Goal: Answer question/provide support: Share knowledge or assist other users

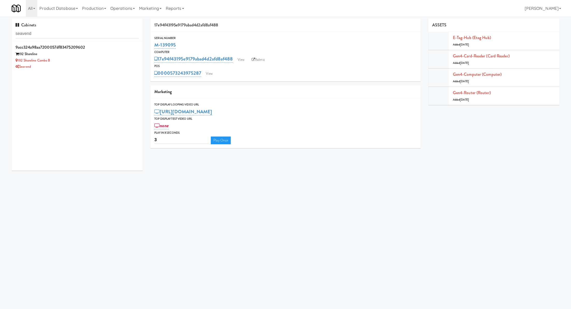
type input "seavend"
click at [117, 43] on li "9acc324a98aa7200057df83475209602 192 Shoreline 192 Shoreline Combo B Seavend" at bounding box center [77, 56] width 131 height 31
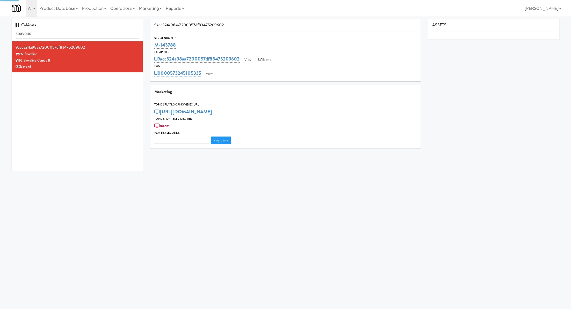
type input "3"
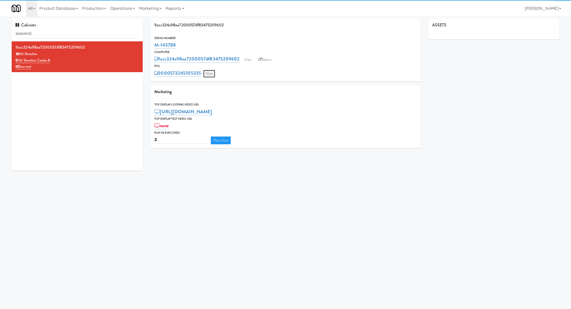
click at [212, 75] on link "View" at bounding box center [209, 74] width 12 height 8
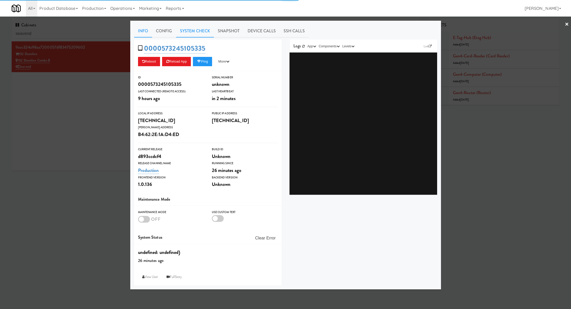
click at [195, 28] on link "System Check" at bounding box center [195, 31] width 38 height 13
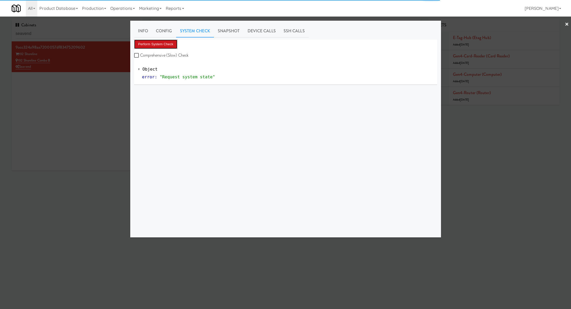
click at [169, 41] on button "Perform System Check" at bounding box center [155, 44] width 43 height 9
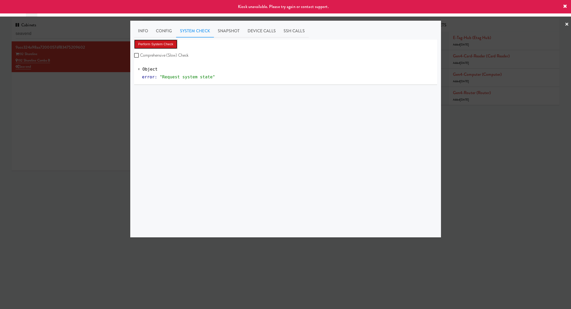
click at [169, 41] on button "Perform System Check" at bounding box center [155, 44] width 43 height 9
click at [82, 87] on div at bounding box center [285, 154] width 571 height 309
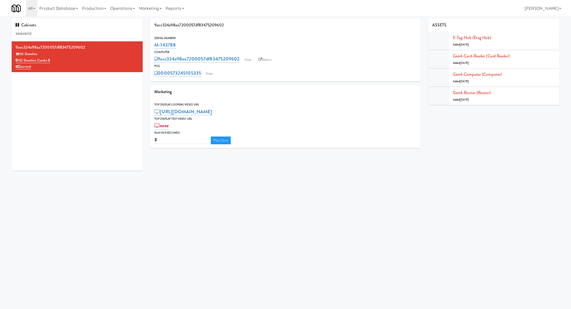
drag, startPoint x: 178, startPoint y: 47, endPoint x: 150, endPoint y: 42, distance: 28.6
click at [150, 42] on div "9acc324a98aa7200057df83475209602 Serial Number M-143788 Computer 9acc324a98aa72…" at bounding box center [286, 86] width 278 height 134
copy link "M-143788"
click at [63, 33] on input "seavend" at bounding box center [77, 34] width 123 height 10
drag, startPoint x: 61, startPoint y: 62, endPoint x: 18, endPoint y: 59, distance: 43.9
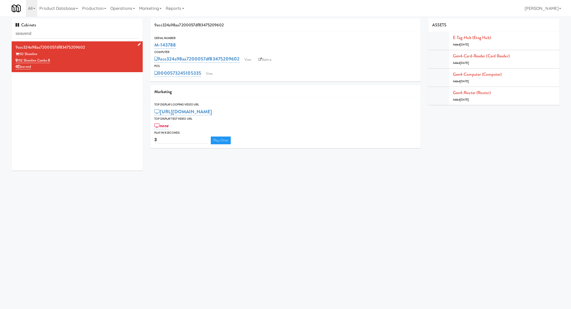
click at [18, 59] on div "192 Shoreline Combo B" at bounding box center [77, 60] width 123 height 6
copy link "192 Shoreline Combo B"
click at [262, 63] on link "Balena" at bounding box center [265, 60] width 18 height 8
click at [208, 76] on link "View" at bounding box center [209, 74] width 12 height 8
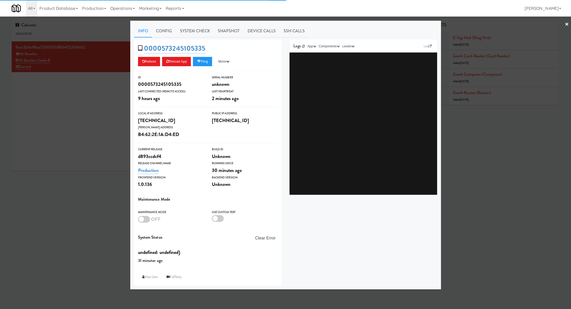
click at [183, 38] on div "× Info Config System Check Snapshot Device Calls SSH Calls 0000573245105335 Reb…" at bounding box center [285, 154] width 571 height 309
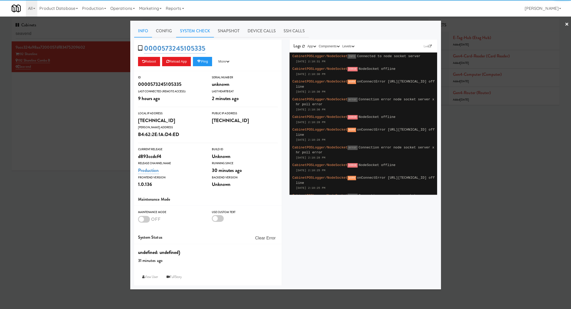
click at [184, 33] on link "System Check" at bounding box center [195, 31] width 38 height 13
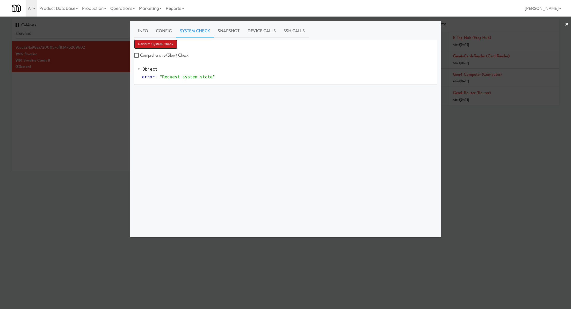
click at [168, 45] on button "Perform System Check" at bounding box center [155, 44] width 43 height 9
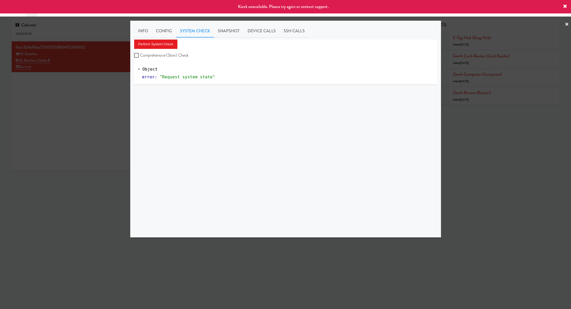
click at [67, 86] on div at bounding box center [285, 154] width 571 height 309
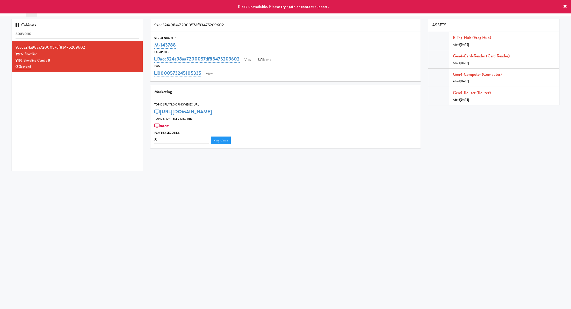
drag, startPoint x: 182, startPoint y: 48, endPoint x: 147, endPoint y: 47, distance: 35.0
click at [147, 47] on div "9acc324a98aa7200057df83475209602 Serial Number M-143788 Computer 9acc324a98aa72…" at bounding box center [286, 86] width 278 height 134
copy link "M-143788"
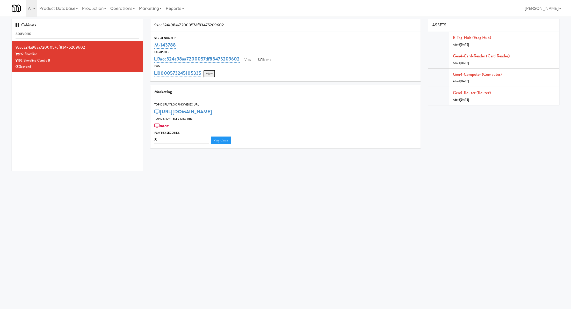
click at [209, 73] on link "View" at bounding box center [209, 74] width 12 height 8
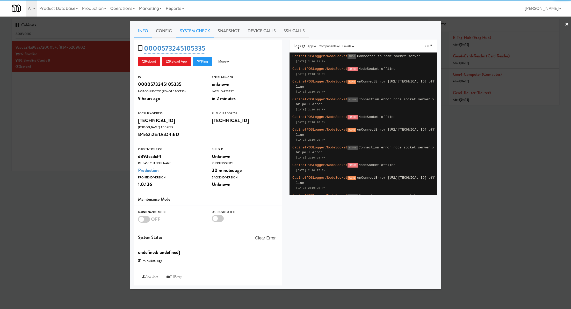
click at [194, 33] on link "System Check" at bounding box center [195, 31] width 38 height 13
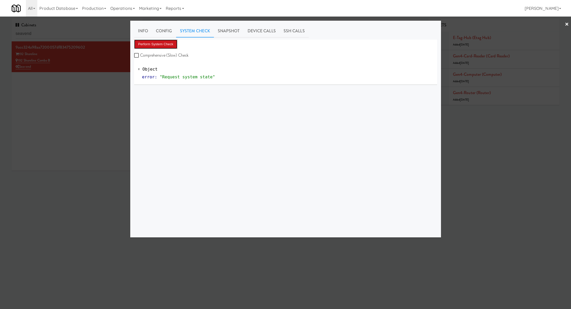
click at [170, 44] on button "Perform System Check" at bounding box center [155, 44] width 43 height 9
click at [142, 45] on button "Perform System Check" at bounding box center [155, 44] width 43 height 9
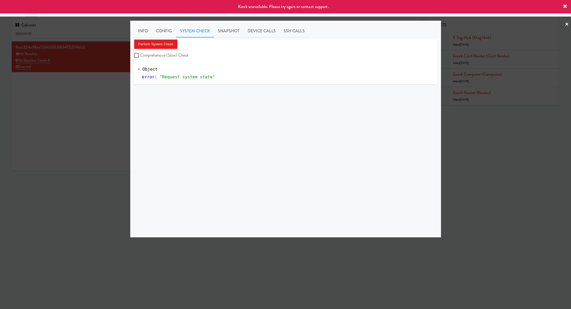
click at [79, 113] on div at bounding box center [285, 154] width 571 height 309
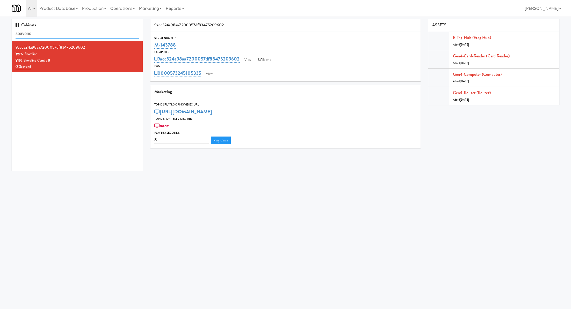
click at [117, 32] on input "seavend" at bounding box center [77, 34] width 123 height 10
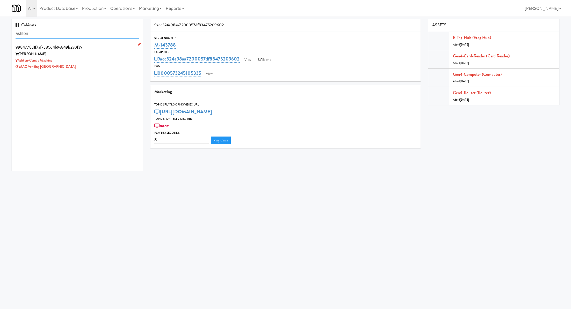
type input "ashton"
click at [117, 56] on div "[PERSON_NAME]" at bounding box center [77, 54] width 123 height 6
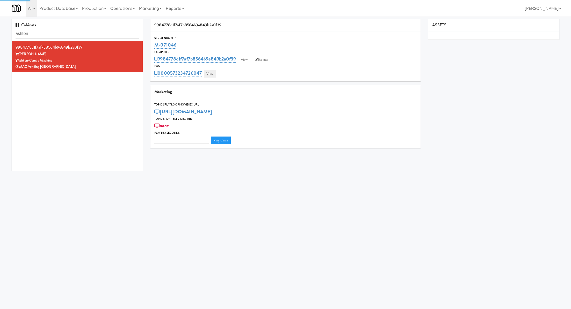
type input "3"
click at [211, 74] on link "View" at bounding box center [210, 74] width 12 height 8
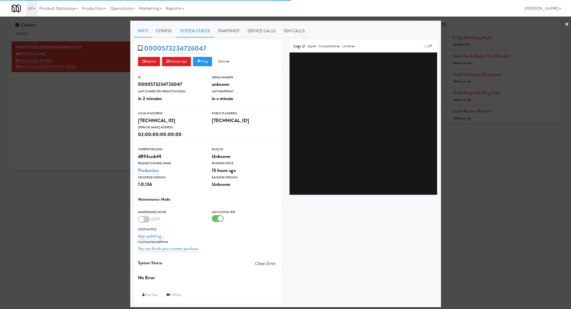
click at [199, 30] on link "System Check" at bounding box center [195, 31] width 38 height 13
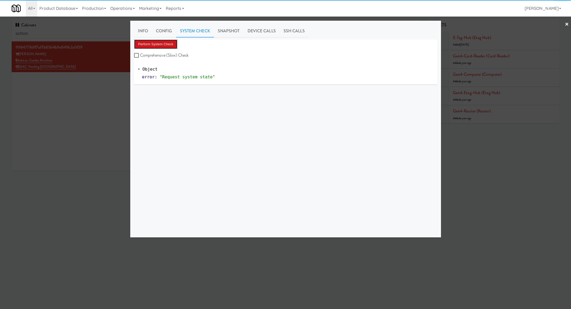
click at [165, 45] on button "Perform System Check" at bounding box center [155, 44] width 43 height 9
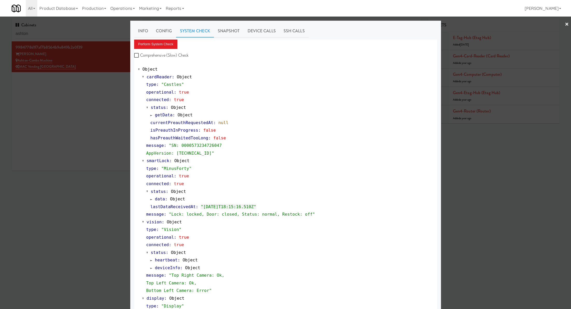
click at [88, 106] on div at bounding box center [285, 154] width 571 height 309
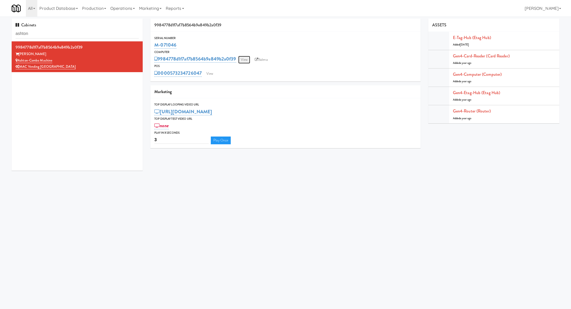
click at [245, 59] on link "View" at bounding box center [244, 60] width 12 height 8
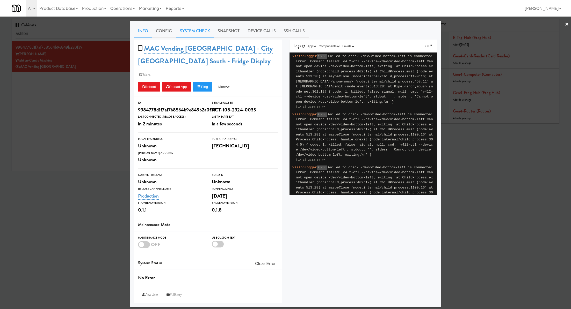
click at [195, 34] on link "System Check" at bounding box center [195, 31] width 38 height 13
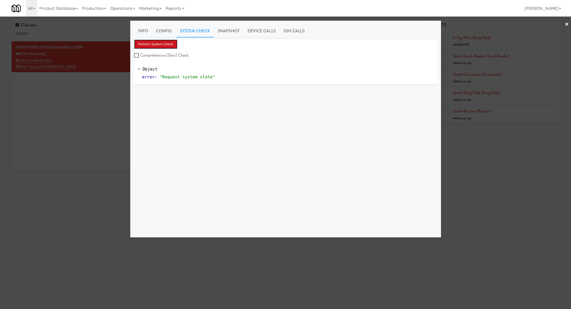
click at [172, 45] on button "Perform System Check" at bounding box center [155, 44] width 43 height 9
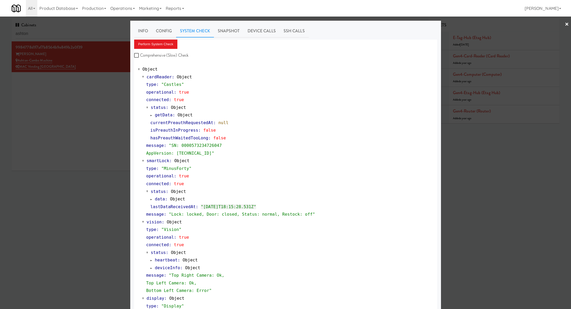
click at [117, 137] on div at bounding box center [285, 154] width 571 height 309
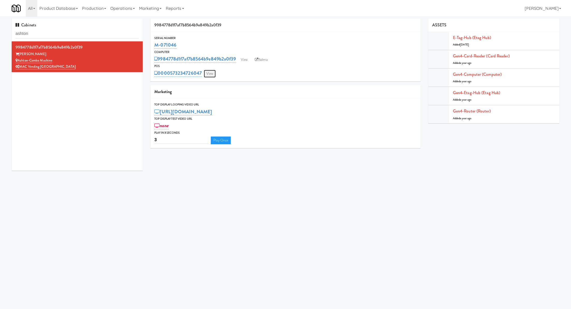
click at [212, 74] on link "View" at bounding box center [210, 74] width 12 height 8
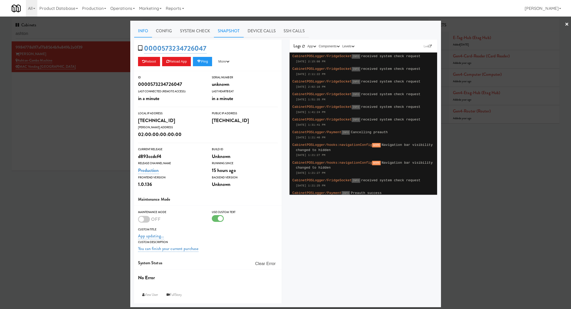
click at [234, 33] on link "Snapshot" at bounding box center [229, 31] width 30 height 13
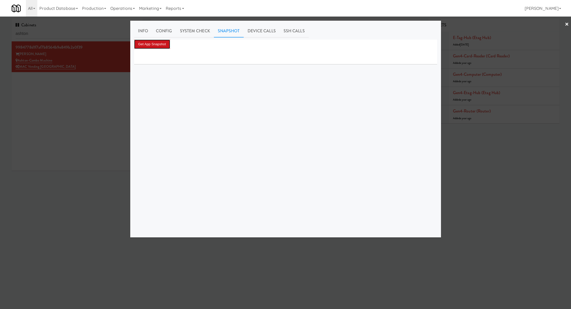
click at [163, 44] on button "Get App Snapshot" at bounding box center [152, 44] width 36 height 9
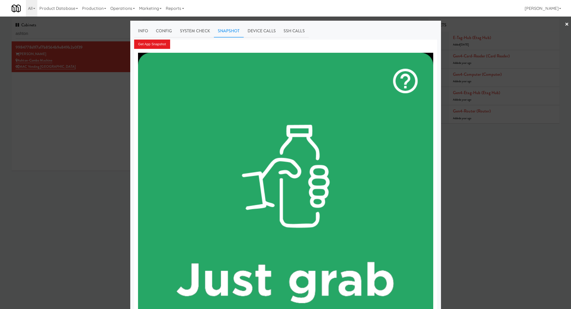
click at [70, 103] on div at bounding box center [285, 154] width 571 height 309
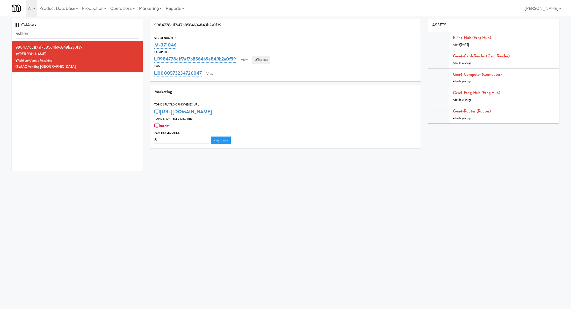
click at [261, 56] on link "Balena" at bounding box center [261, 60] width 18 height 8
click at [208, 74] on link "View" at bounding box center [210, 74] width 12 height 8
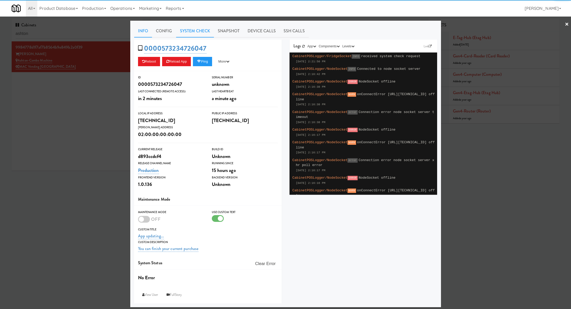
click at [192, 35] on link "System Check" at bounding box center [195, 31] width 38 height 13
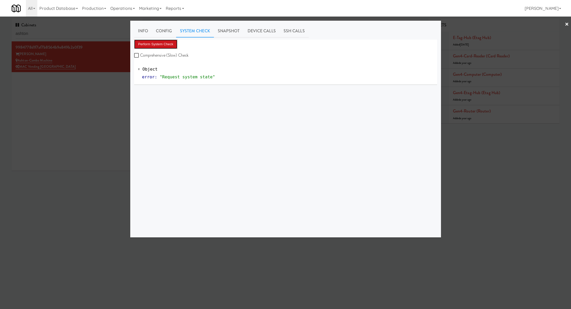
click at [174, 43] on button "Perform System Check" at bounding box center [155, 44] width 43 height 9
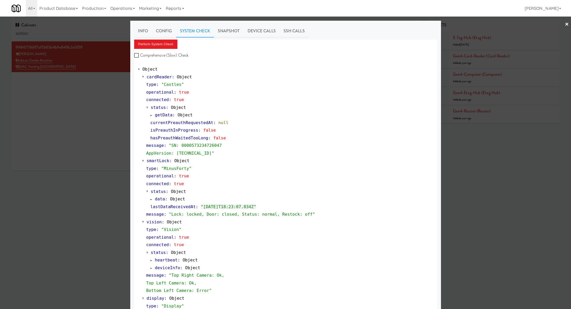
click at [101, 38] on div at bounding box center [285, 154] width 571 height 309
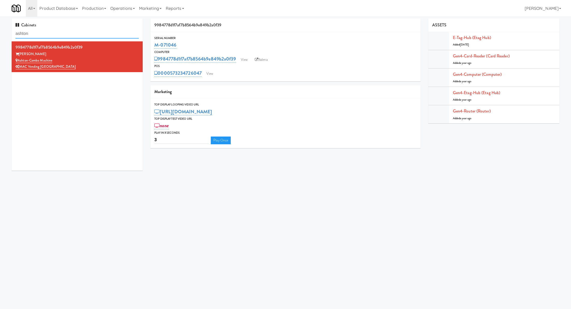
click at [101, 38] on input "ashton" at bounding box center [77, 34] width 123 height 10
type input "seavend"
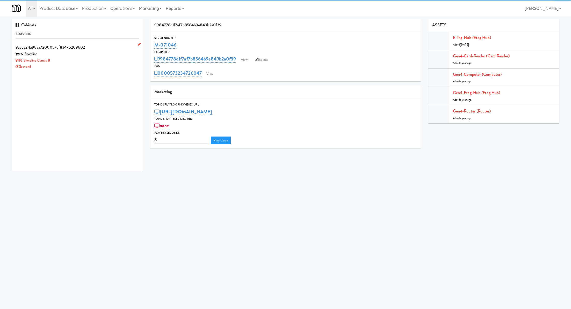
click at [108, 62] on div "192 Shoreline Combo B" at bounding box center [77, 60] width 123 height 6
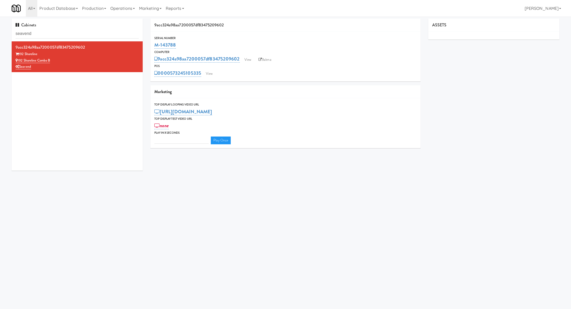
type input "3"
click at [209, 74] on link "View" at bounding box center [209, 74] width 12 height 8
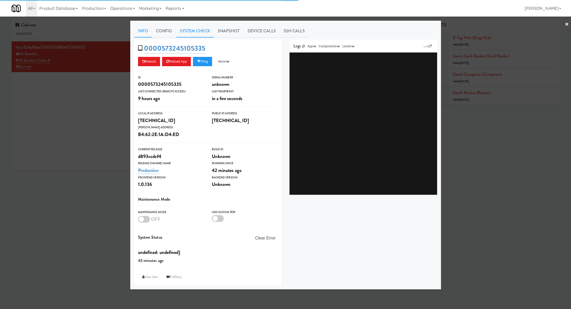
click at [186, 34] on link "System Check" at bounding box center [195, 31] width 38 height 13
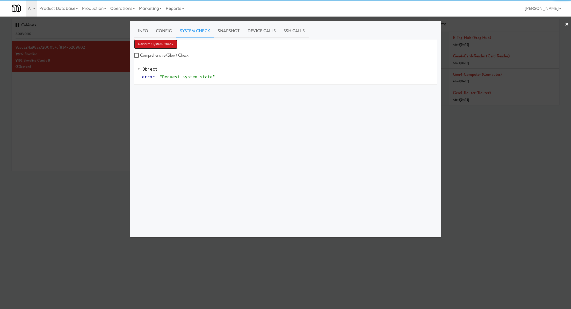
click at [171, 41] on button "Perform System Check" at bounding box center [155, 44] width 43 height 9
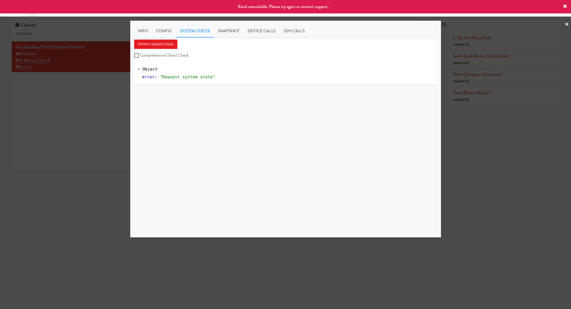
click at [115, 84] on div at bounding box center [285, 154] width 571 height 309
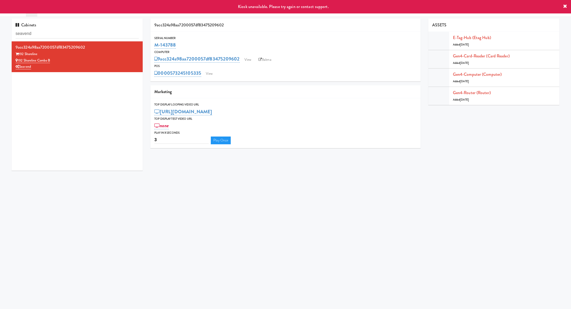
drag, startPoint x: 189, startPoint y: 48, endPoint x: 145, endPoint y: 48, distance: 43.2
click at [145, 48] on div "Cabinets seavend 9acc324a98aa7200057df83475209602 192 Shoreline 192 Shoreline C…" at bounding box center [285, 97] width 555 height 156
copy div "192 Shoreline 192 Shoreline Combo B Seavend 9acc324a98aa7200057df83475209602 Se…"
click at [191, 48] on div "M-143788" at bounding box center [285, 45] width 262 height 9
drag, startPoint x: 190, startPoint y: 48, endPoint x: 155, endPoint y: 46, distance: 35.8
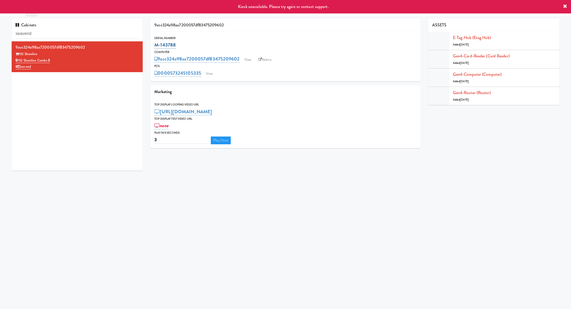
click at [155, 46] on div "M-143788" at bounding box center [285, 45] width 262 height 9
copy link "M-143788"
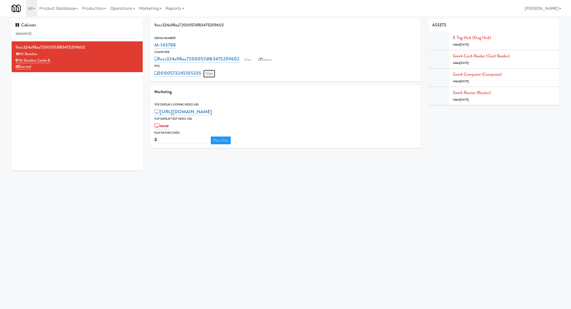
click at [210, 74] on link "View" at bounding box center [209, 74] width 12 height 8
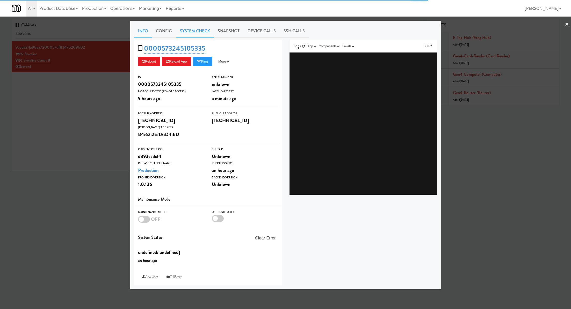
click at [194, 33] on link "System Check" at bounding box center [195, 31] width 38 height 13
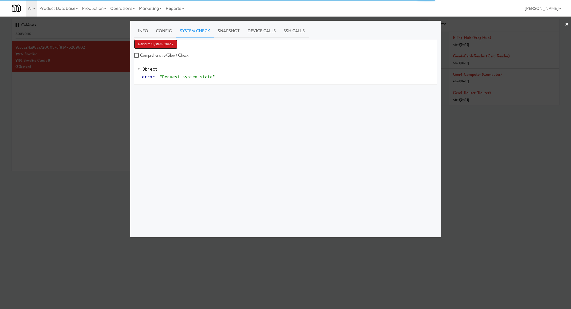
click at [167, 43] on button "Perform System Check" at bounding box center [155, 44] width 43 height 9
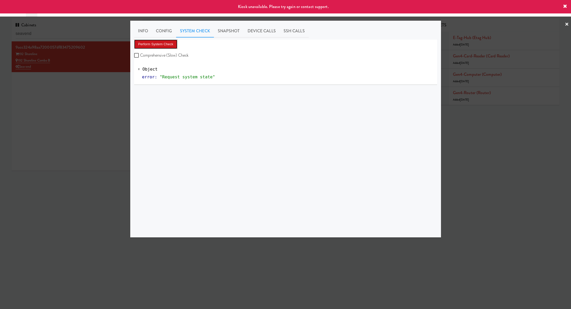
click at [167, 43] on button "Perform System Check" at bounding box center [155, 44] width 43 height 9
click at [112, 67] on div at bounding box center [285, 154] width 571 height 309
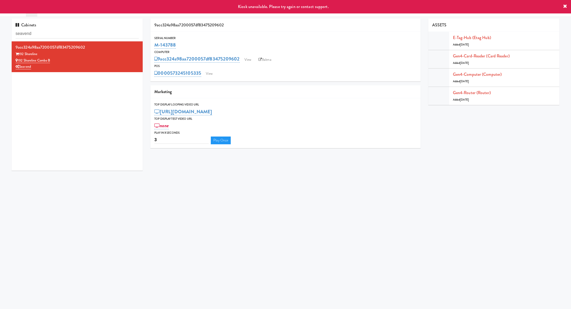
drag, startPoint x: 184, startPoint y: 46, endPoint x: 150, endPoint y: 46, distance: 34.2
click at [150, 46] on div "9acc324a98aa7200057df83475209602 Serial Number M-143788 Computer 9acc324a98aa72…" at bounding box center [286, 86] width 278 height 134
copy link "M-143788"
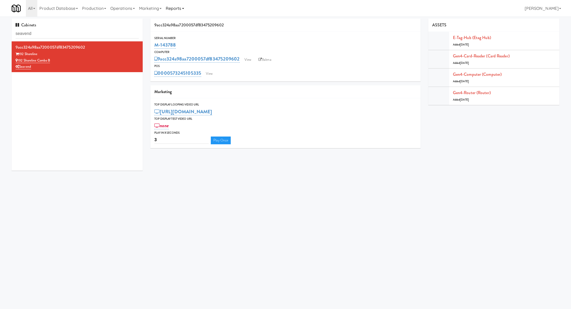
copy link "M-143788"
click at [207, 79] on div "Serial Number M-143788 Computer 9acc324a98aa7200057df83475209602 View Balena PO…" at bounding box center [285, 57] width 270 height 50
click at [211, 70] on link "View" at bounding box center [209, 74] width 12 height 8
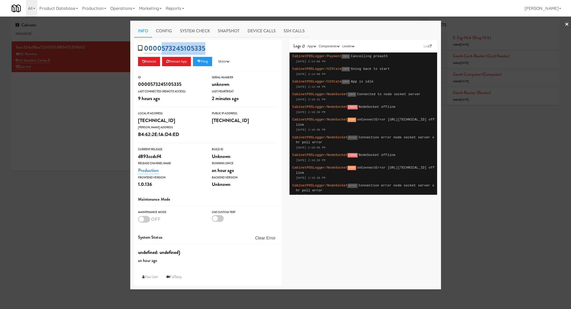
drag, startPoint x: 213, startPoint y: 47, endPoint x: 161, endPoint y: 47, distance: 51.8
click at [161, 47] on div "0000573245105335 Reboot Reload App Ping More Ping Server Restart Server Force R…" at bounding box center [208, 56] width 148 height 32
copy link "573245105335"
click at [98, 100] on div at bounding box center [285, 154] width 571 height 309
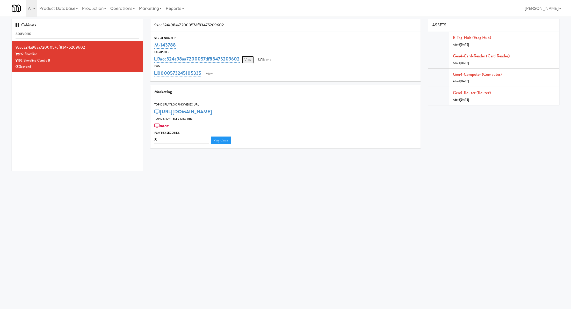
click at [247, 63] on link "View" at bounding box center [248, 60] width 12 height 8
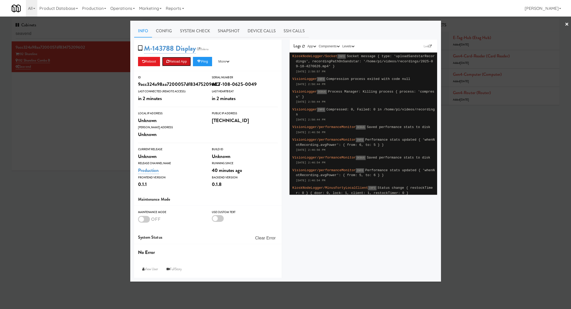
click at [177, 59] on button "Reload App" at bounding box center [176, 61] width 29 height 9
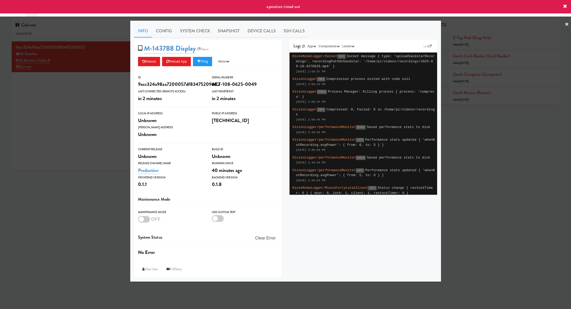
click at [105, 109] on div at bounding box center [285, 154] width 571 height 309
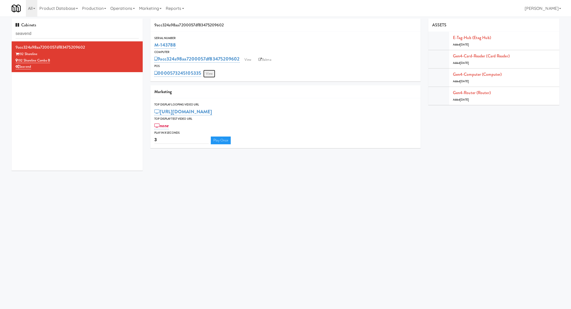
click at [210, 76] on link "View" at bounding box center [209, 74] width 12 height 8
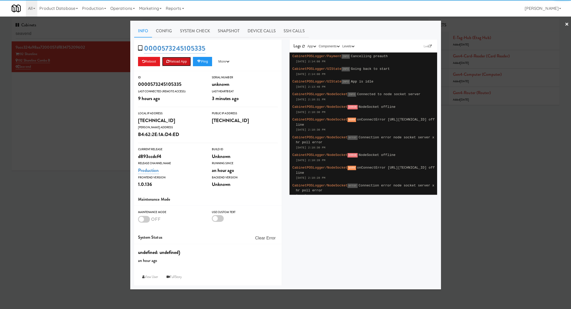
click at [184, 62] on button "Reload App" at bounding box center [176, 61] width 29 height 9
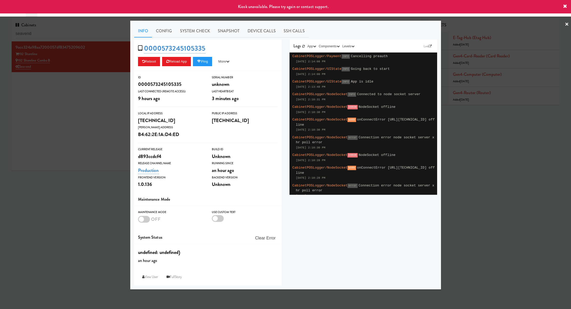
click at [128, 93] on div at bounding box center [285, 154] width 571 height 309
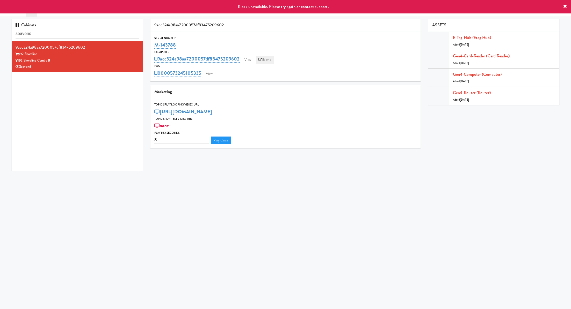
click at [265, 59] on link "Balena" at bounding box center [265, 60] width 18 height 8
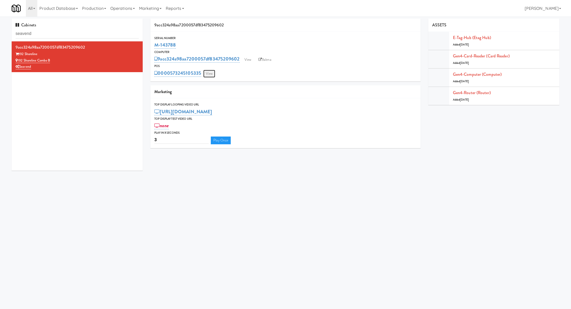
click at [208, 75] on link "View" at bounding box center [209, 74] width 12 height 8
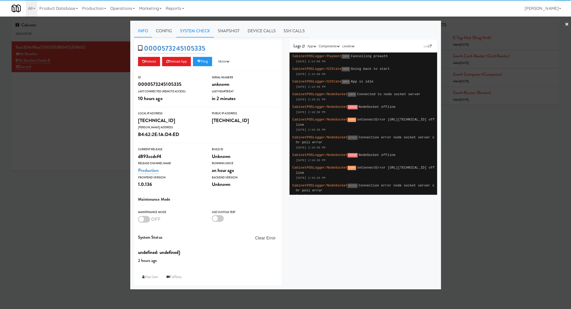
click at [186, 32] on link "System Check" at bounding box center [195, 31] width 38 height 13
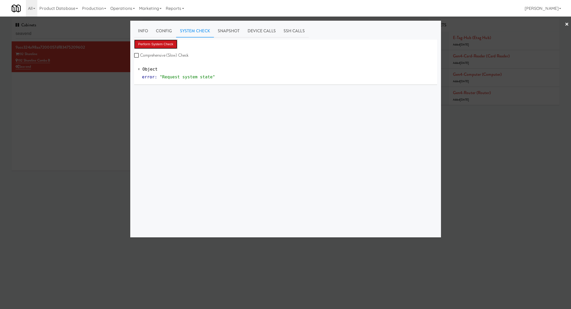
click at [169, 45] on button "Perform System Check" at bounding box center [155, 44] width 43 height 9
click at [87, 31] on div at bounding box center [285, 154] width 571 height 309
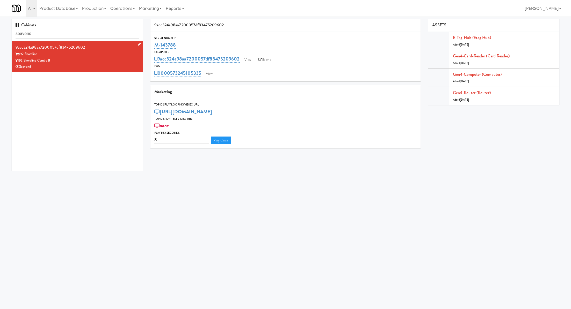
drag, startPoint x: 64, startPoint y: 63, endPoint x: 18, endPoint y: 61, distance: 46.6
click at [18, 61] on div "192 Shoreline Combo B" at bounding box center [77, 60] width 123 height 6
copy link "192 Shoreline Combo B"
click at [246, 61] on link "View" at bounding box center [248, 60] width 12 height 8
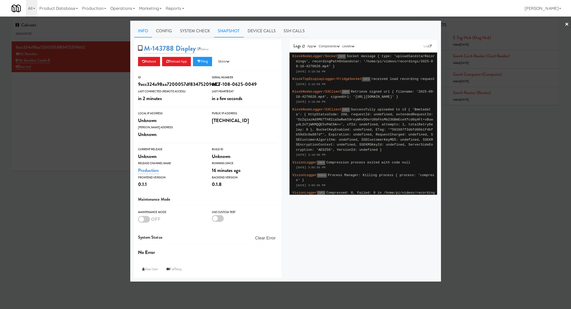
click at [217, 35] on link "Snapshot" at bounding box center [229, 31] width 30 height 13
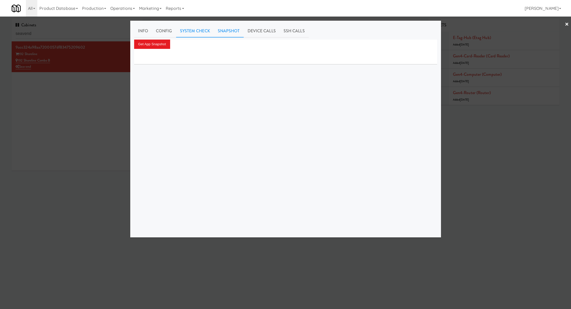
click at [203, 34] on link "System Check" at bounding box center [195, 31] width 38 height 13
click at [172, 46] on button "Perform System Check" at bounding box center [155, 44] width 43 height 9
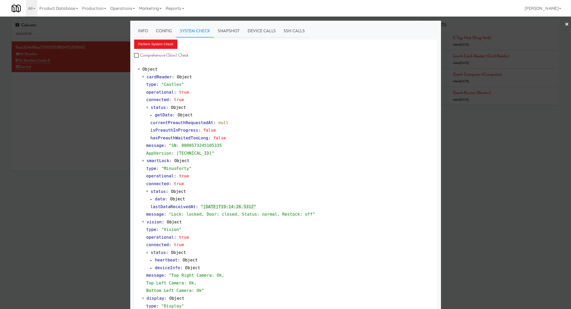
click at [103, 143] on div at bounding box center [285, 154] width 571 height 309
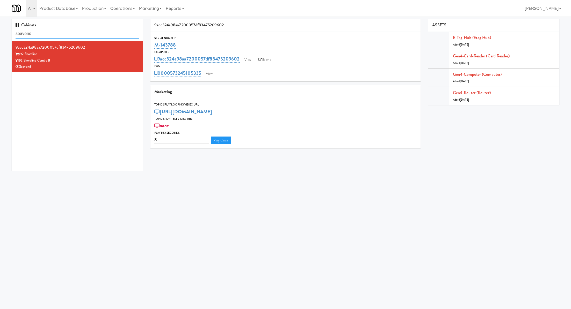
click at [98, 35] on input "seavend" at bounding box center [77, 34] width 123 height 10
type input "ashton"
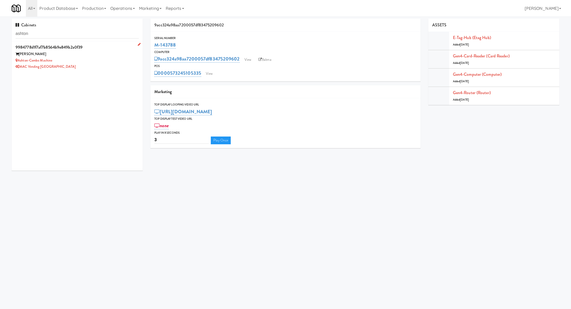
click at [116, 52] on div "[PERSON_NAME]" at bounding box center [77, 54] width 123 height 6
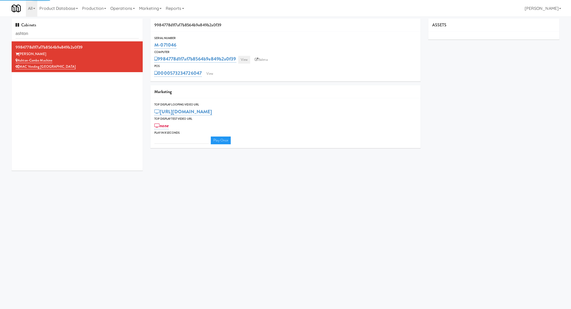
type input "3"
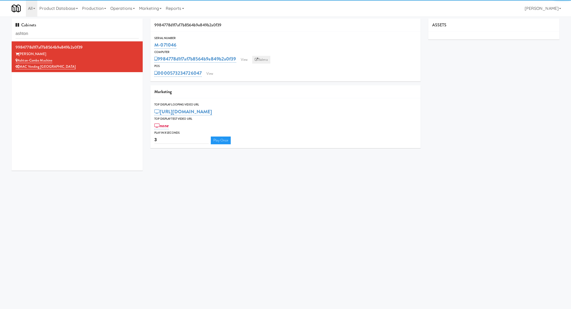
click at [257, 59] on icon at bounding box center [256, 59] width 3 height 3
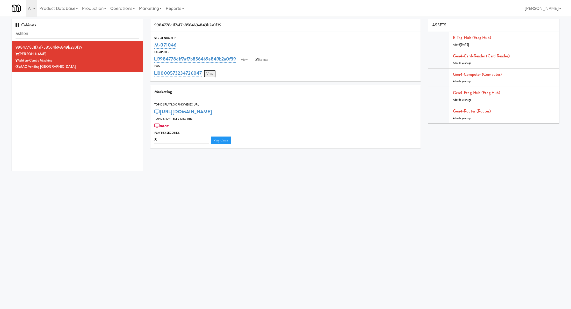
click at [210, 77] on link "View" at bounding box center [210, 74] width 12 height 8
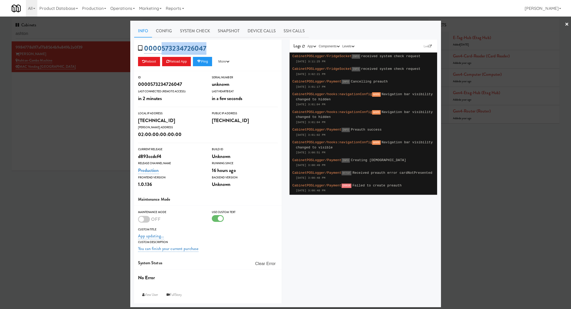
drag, startPoint x: 214, startPoint y: 46, endPoint x: 161, endPoint y: 48, distance: 53.6
click at [161, 48] on div "0000573234726047 Reboot Reload App Ping More Ping Server Restart Server Force R…" at bounding box center [208, 56] width 148 height 32
copy link "573234726047"
click at [195, 30] on link "System Check" at bounding box center [195, 31] width 38 height 13
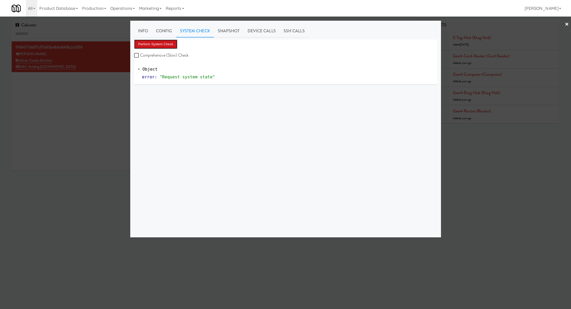
click at [176, 45] on button "Perform System Check" at bounding box center [155, 44] width 43 height 9
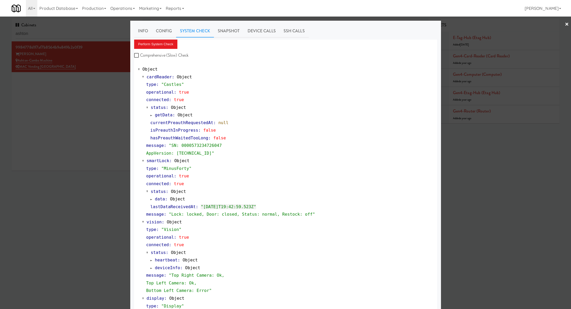
click at [104, 140] on div at bounding box center [285, 154] width 571 height 309
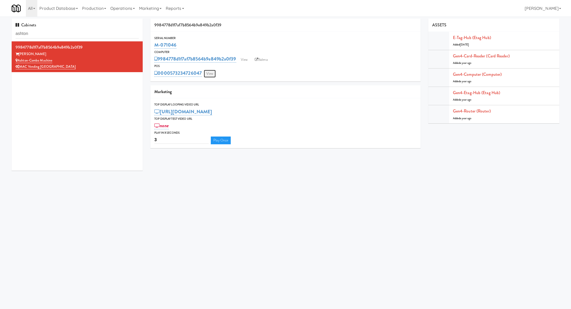
click at [214, 77] on link "View" at bounding box center [210, 74] width 12 height 8
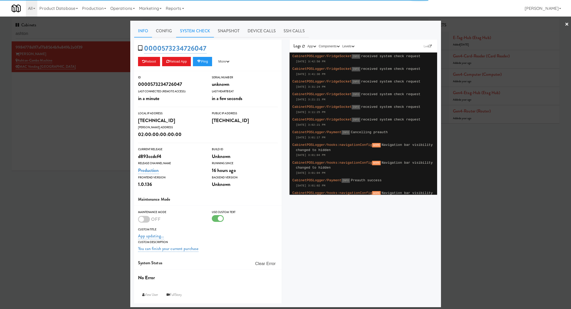
click at [177, 32] on link "System Check" at bounding box center [195, 31] width 38 height 13
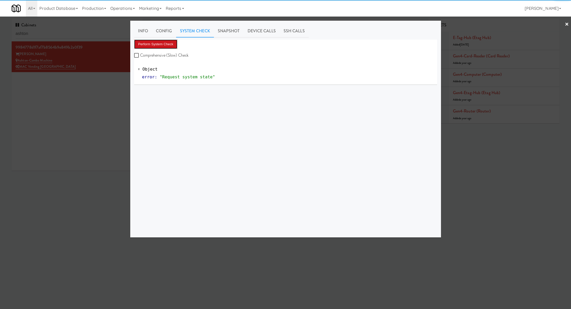
click at [166, 45] on button "Perform System Check" at bounding box center [155, 44] width 43 height 9
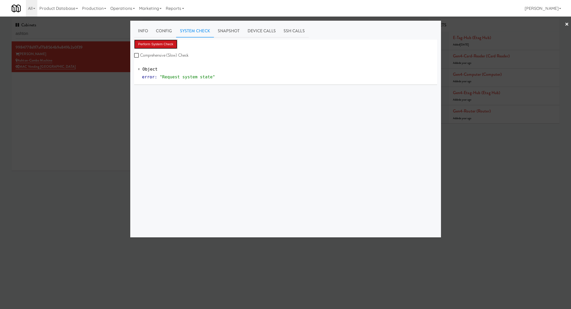
click at [160, 42] on button "Perform System Check" at bounding box center [155, 44] width 43 height 9
click at [172, 42] on button "Perform System Check" at bounding box center [155, 44] width 43 height 9
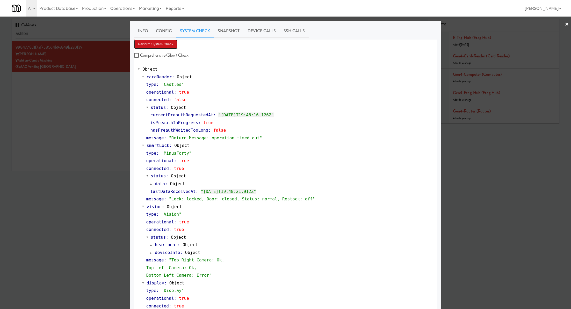
click at [166, 45] on button "Perform System Check" at bounding box center [155, 44] width 43 height 9
click at [104, 104] on div at bounding box center [285, 154] width 571 height 309
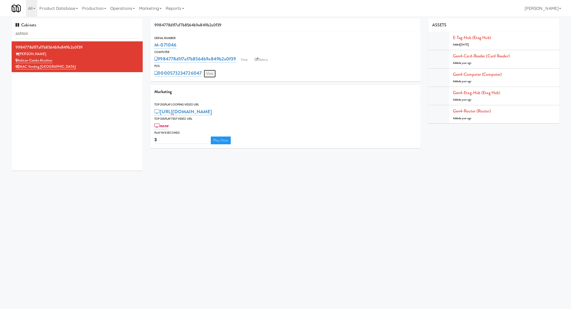
click at [209, 75] on link "View" at bounding box center [210, 74] width 12 height 8
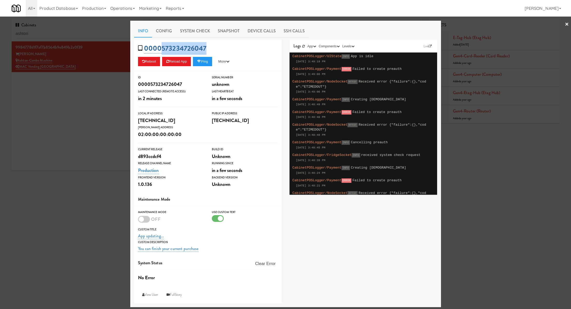
drag, startPoint x: 210, startPoint y: 47, endPoint x: 161, endPoint y: 48, distance: 49.2
click at [161, 48] on div "0000573234726047 Reboot Reload App Ping More Ping Server Restart Server Force R…" at bounding box center [208, 56] width 148 height 32
click at [88, 111] on div at bounding box center [285, 154] width 571 height 309
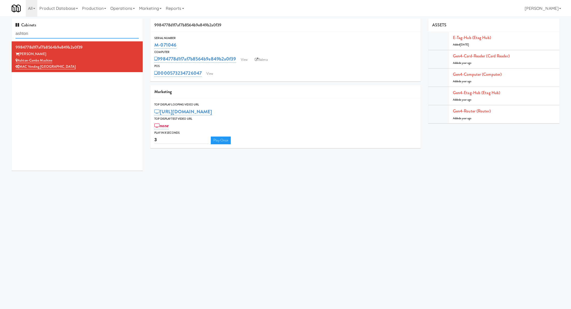
click at [89, 35] on input "ashton" at bounding box center [77, 34] width 123 height 10
click at [213, 75] on link "View" at bounding box center [210, 74] width 12 height 8
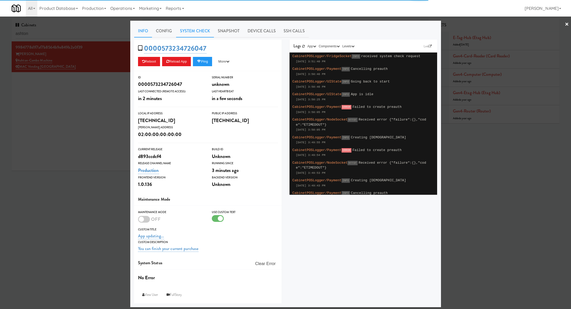
click at [186, 33] on link "System Check" at bounding box center [195, 31] width 38 height 13
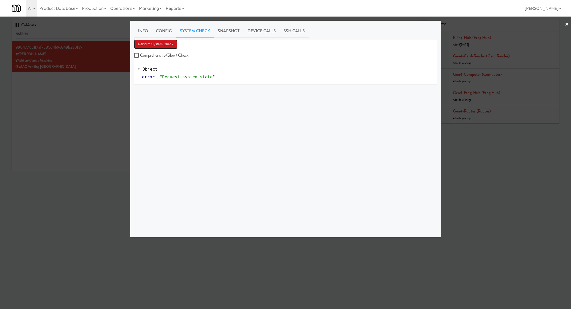
click at [163, 41] on button "Perform System Check" at bounding box center [155, 44] width 43 height 9
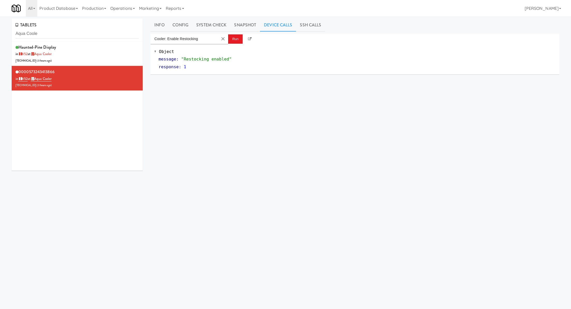
click at [50, 38] on input "Aqua Coole" at bounding box center [77, 34] width 123 height 10
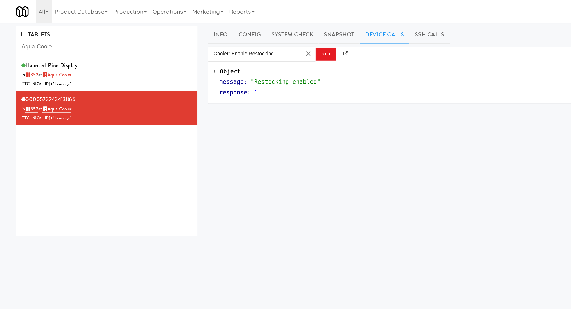
click at [50, 38] on input "Aqua Coole" at bounding box center [77, 34] width 123 height 10
type input "192 Shoreline Combo B"
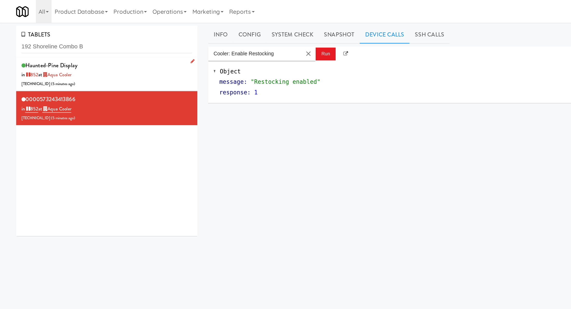
click at [132, 47] on div "haunted-pine Display in 852 at Aqua Cooler 206.0.69.200 ( 5 minutes ago )" at bounding box center [77, 53] width 123 height 20
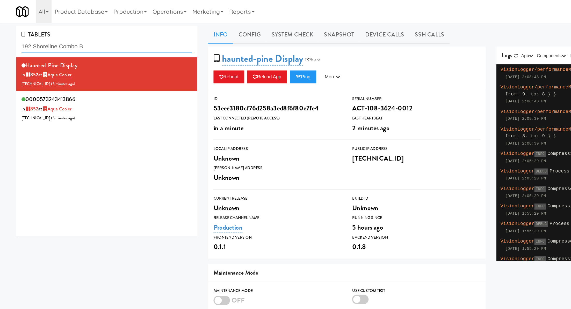
click at [102, 33] on input "192 Shoreline Combo B" at bounding box center [77, 34] width 123 height 10
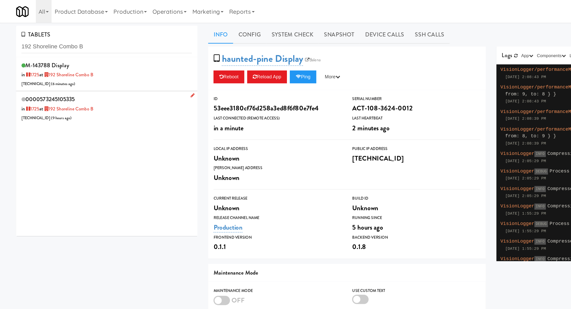
click at [89, 73] on div "0000573245105335 in 1725 at 192 Shoreline Combo B 206.0.69.105 ( 9 hours ago )" at bounding box center [77, 78] width 123 height 20
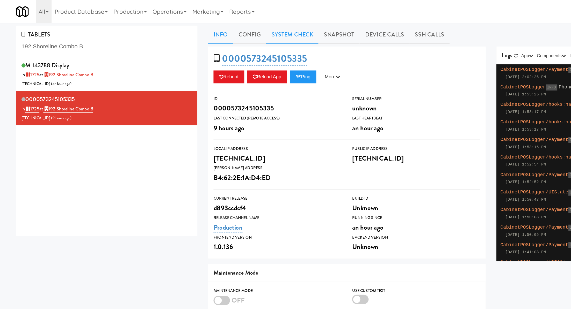
click at [220, 26] on link "System Check" at bounding box center [211, 25] width 38 height 13
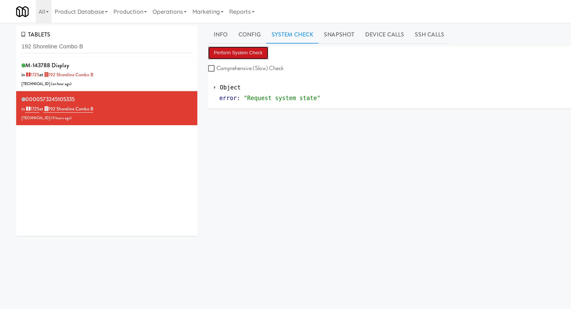
click at [182, 37] on button "Perform System Check" at bounding box center [171, 38] width 43 height 9
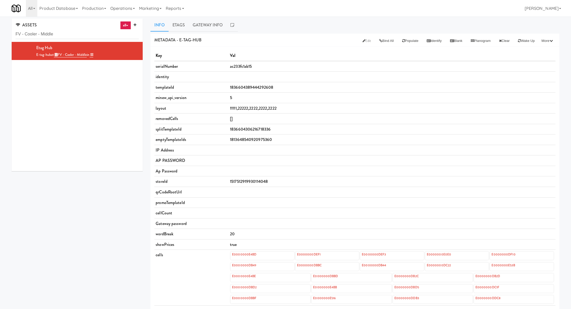
click at [22, 82] on div "Etag Hub E-tag-hub at FV - Cooler - Middle in" at bounding box center [77, 106] width 131 height 129
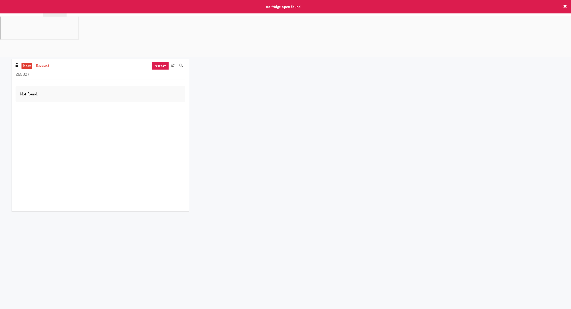
click at [61, 70] on input "265827" at bounding box center [101, 75] width 170 height 10
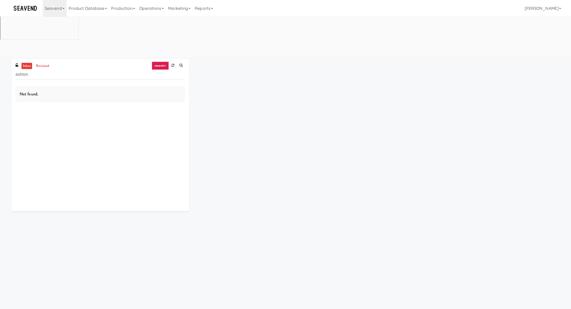
type input "ashton"
click at [54, 8] on link "Seavend" at bounding box center [55, 8] width 24 height 17
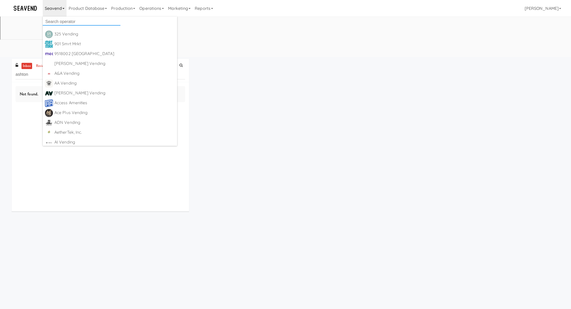
click at [55, 19] on input "text" at bounding box center [82, 22] width 78 height 8
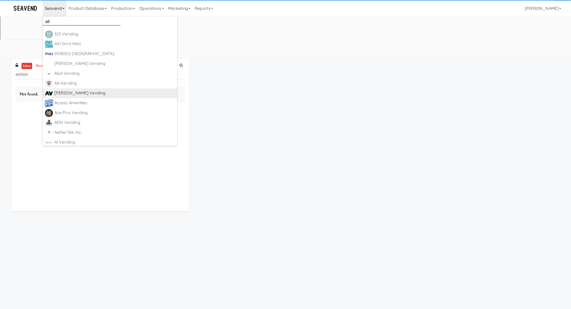
scroll to position [16, 0]
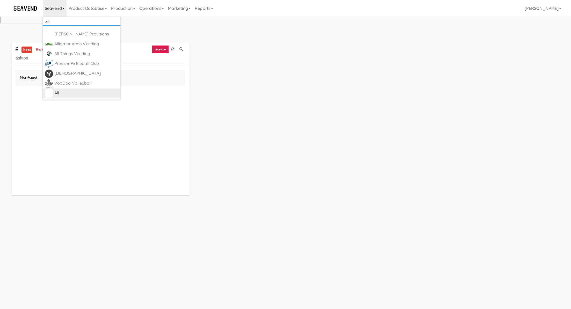
type input "all"
click at [57, 96] on div "All" at bounding box center [86, 93] width 64 height 8
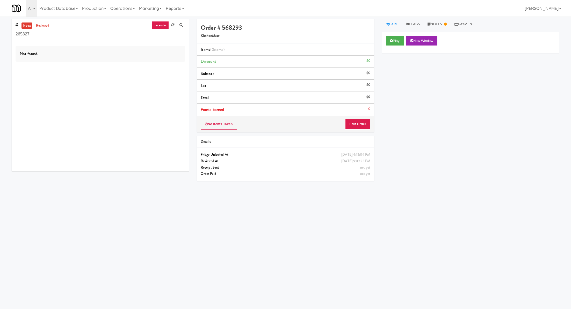
click at [40, 38] on input "265827" at bounding box center [101, 35] width 170 height 10
type input "ashton"
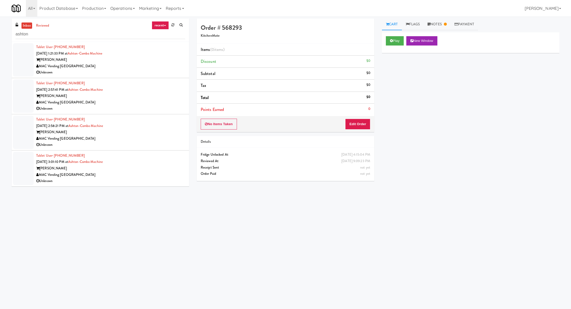
click at [105, 72] on div "Unknown" at bounding box center [110, 72] width 149 height 6
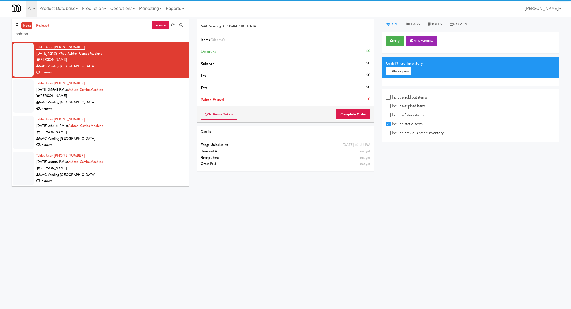
scroll to position [16, 0]
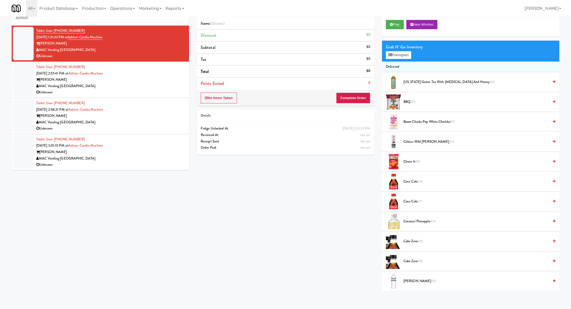
click at [133, 145] on div "Tablet User · (510) 971-0343 [DATE] 3:01:10 PM at Ashton-Combo Machine Ashton M…" at bounding box center [110, 152] width 149 height 32
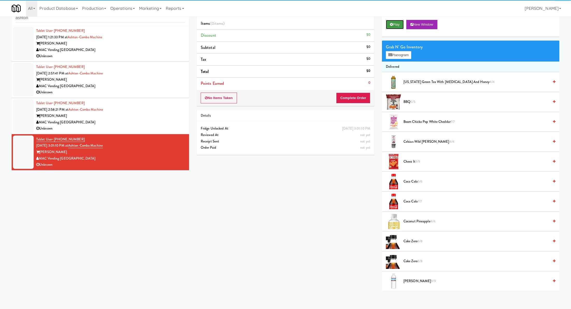
click at [395, 28] on button "Play" at bounding box center [395, 24] width 18 height 9
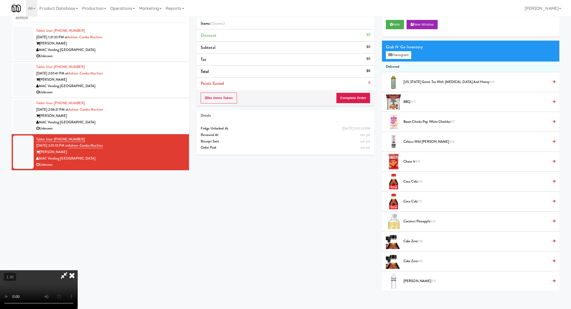
click at [78, 271] on icon at bounding box center [71, 276] width 11 height 10
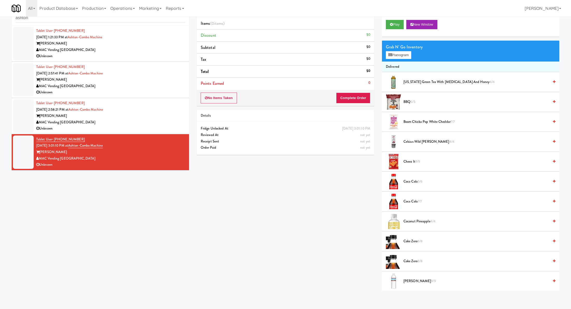
click at [132, 118] on div "[PERSON_NAME]" at bounding box center [110, 116] width 149 height 6
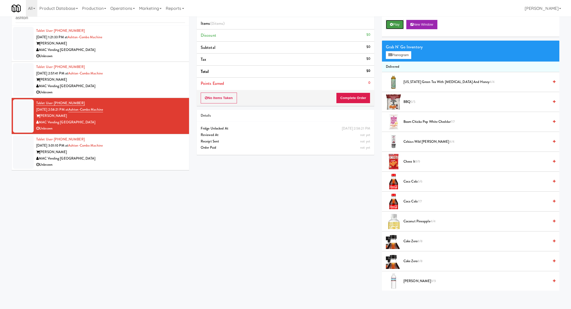
click at [392, 24] on icon at bounding box center [391, 24] width 3 height 3
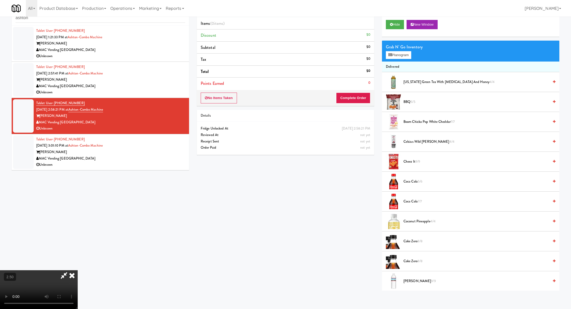
click at [144, 86] on div "MAC Vending [GEOGRAPHIC_DATA]" at bounding box center [110, 86] width 149 height 6
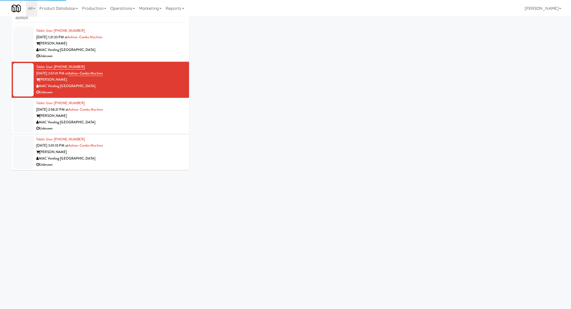
click at [151, 47] on div "MAC Vending [GEOGRAPHIC_DATA]" at bounding box center [110, 50] width 149 height 6
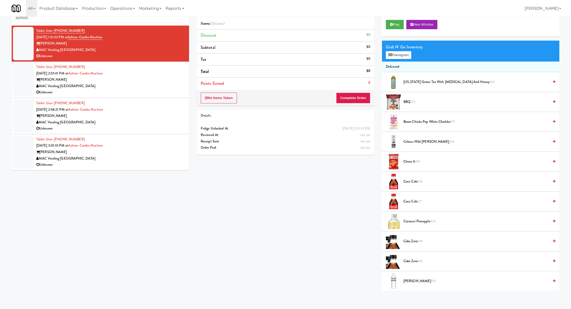
click at [139, 158] on div "MAC Vending [GEOGRAPHIC_DATA]" at bounding box center [110, 159] width 149 height 6
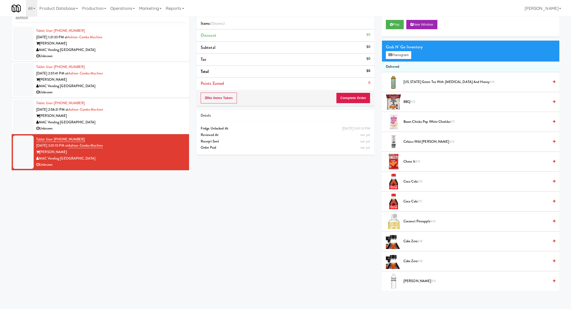
click at [115, 112] on div "Tablet User · (415) 844-0377 [DATE] 2:58:21 PM at Ashton-Combo Machine Ashton M…" at bounding box center [110, 116] width 149 height 32
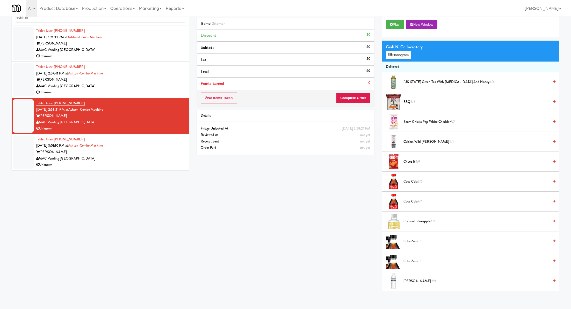
click at [133, 83] on div "MAC Vending [GEOGRAPHIC_DATA]" at bounding box center [110, 86] width 149 height 6
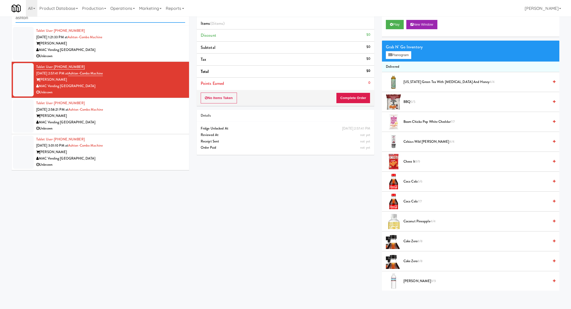
click at [73, 22] on input "ashton" at bounding box center [101, 18] width 170 height 10
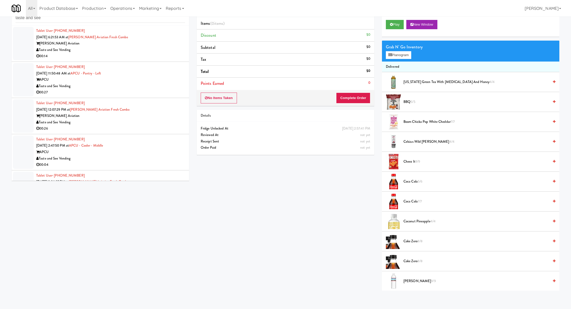
click at [106, 57] on div "00:14" at bounding box center [110, 56] width 149 height 6
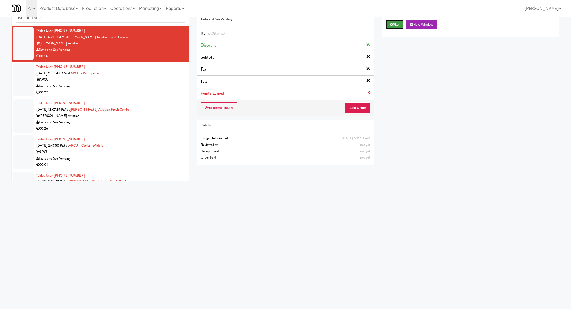
click at [395, 27] on button "Play" at bounding box center [395, 24] width 18 height 9
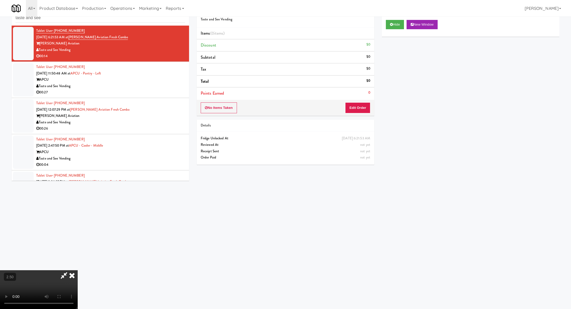
click at [78, 271] on video at bounding box center [39, 290] width 78 height 39
click at [78, 271] on icon at bounding box center [71, 276] width 11 height 10
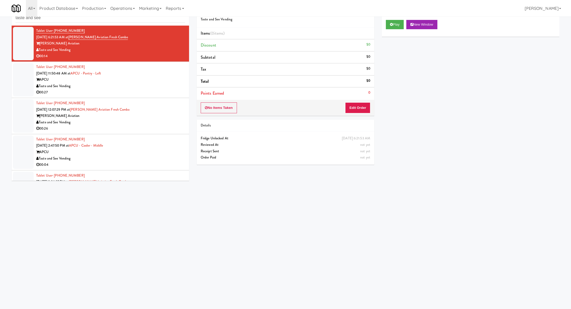
click at [165, 88] on div "Taste and See Vending" at bounding box center [110, 86] width 149 height 6
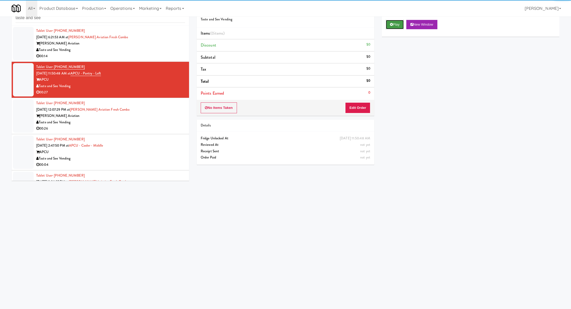
click at [394, 24] on button "Play" at bounding box center [395, 24] width 18 height 9
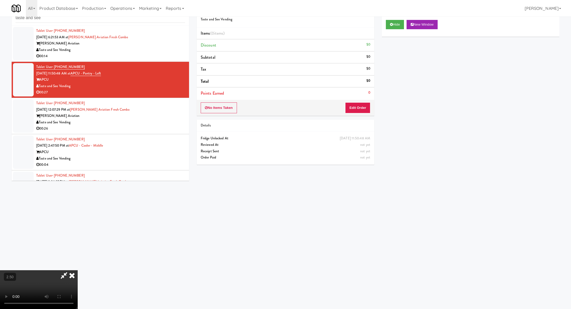
click at [78, 271] on icon at bounding box center [71, 276] width 11 height 10
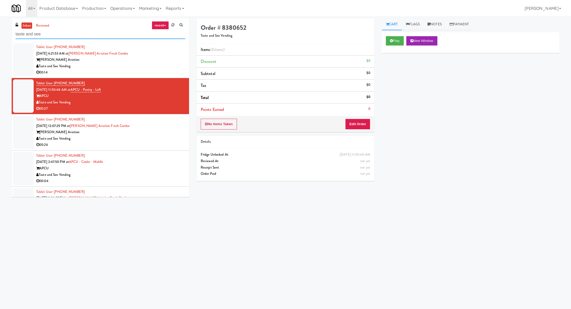
click at [41, 34] on input "taste and see" at bounding box center [101, 35] width 170 height 10
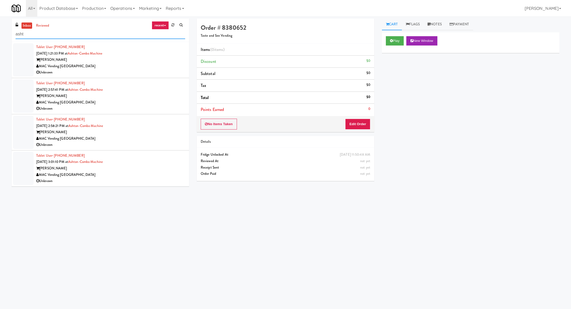
scroll to position [16, 0]
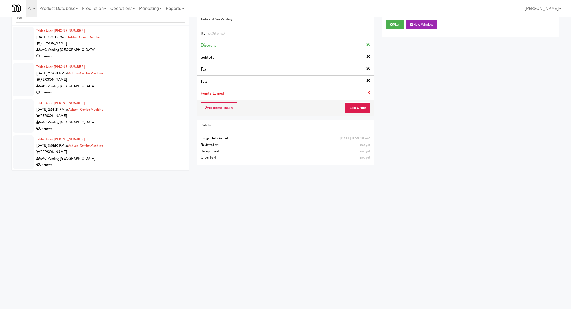
click at [125, 158] on div "MAC Vending [GEOGRAPHIC_DATA]" at bounding box center [110, 159] width 149 height 6
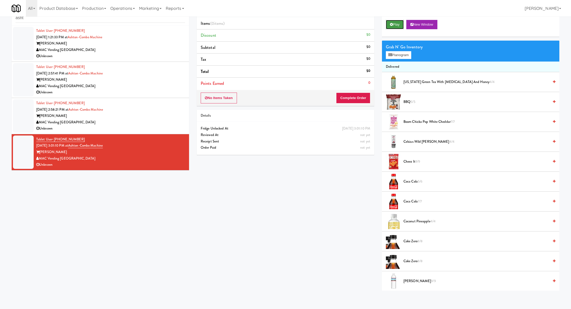
click at [391, 26] on button "Play" at bounding box center [395, 24] width 18 height 9
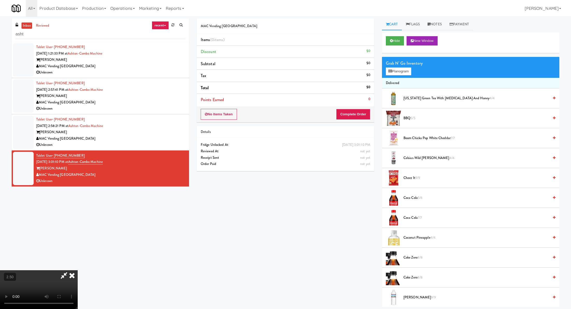
click at [27, 26] on link "inbox" at bounding box center [26, 26] width 11 height 6
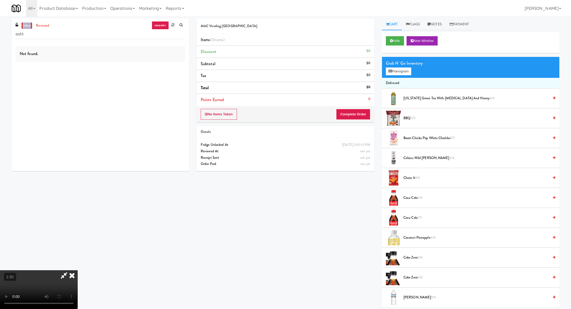
click at [27, 26] on link "inbox" at bounding box center [26, 26] width 11 height 6
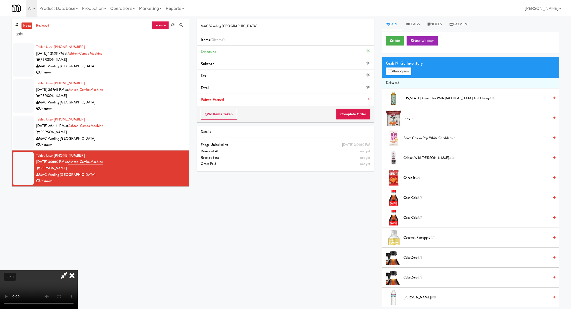
click at [78, 271] on icon at bounding box center [71, 276] width 11 height 10
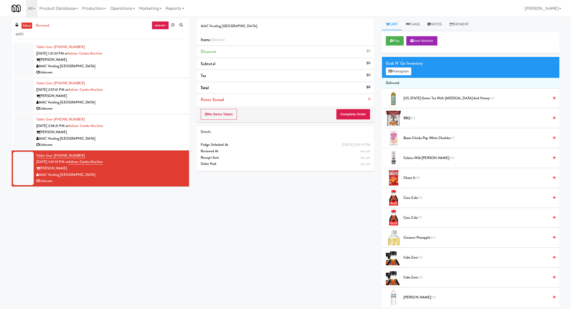
click at [154, 126] on div "Tablet User · (415) 844-0377 [DATE] 2:58:21 PM at Ashton-Combo Machine Ashton M…" at bounding box center [110, 133] width 149 height 32
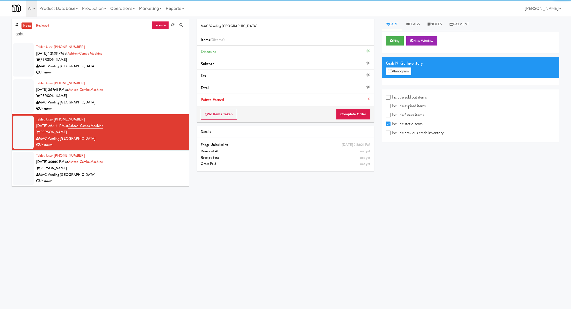
click at [152, 159] on div "Tablet User · (510) 971-0343 [DATE] 3:01:10 PM at Ashton-Combo Machine Ashton M…" at bounding box center [110, 169] width 149 height 32
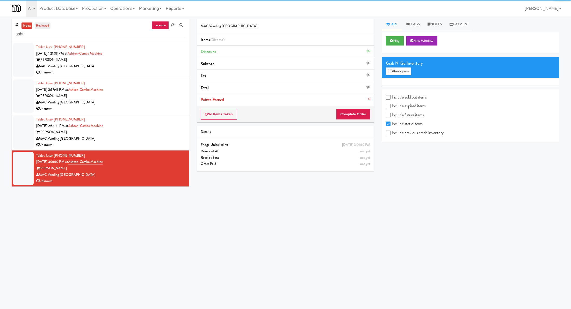
click at [45, 27] on link "reviewed" at bounding box center [43, 26] width 16 height 6
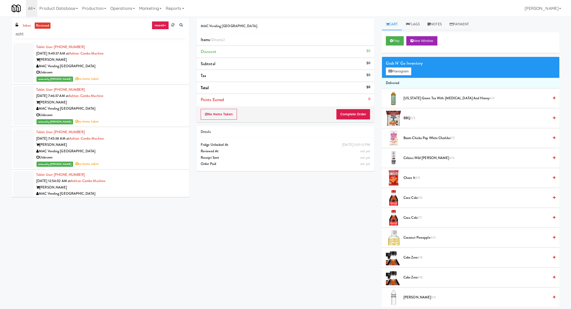
click at [143, 68] on div "MAC Vending [GEOGRAPHIC_DATA]" at bounding box center [110, 66] width 149 height 6
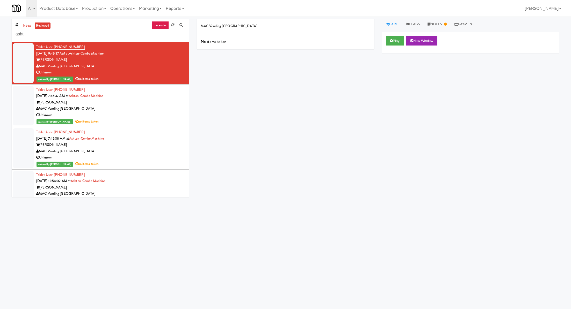
click at [135, 93] on div "Tablet User · (312) 522-3142 [DATE] 7:46:37 AM at Ashton-Combo Machine Ashton M…" at bounding box center [110, 106] width 149 height 38
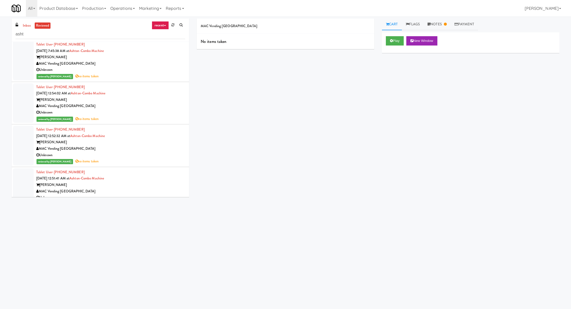
scroll to position [89, 0]
click at [135, 93] on div "Tablet User · (415) 724-7280 [DATE] 12:54:02 AM at Ashton-Combo Machine Ashton …" at bounding box center [110, 102] width 149 height 38
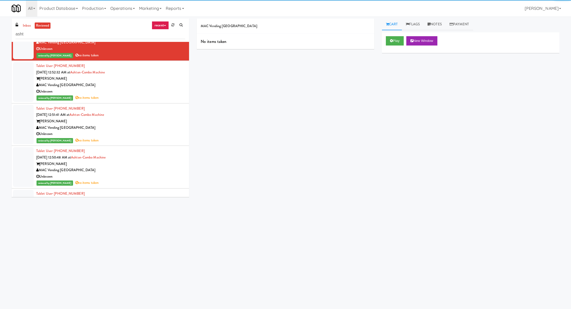
scroll to position [193, 0]
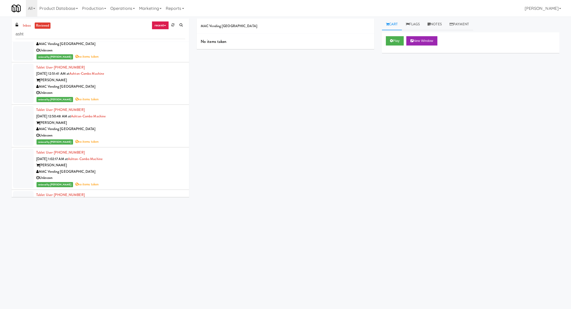
click at [135, 97] on div "reviewed by [PERSON_NAME] no items taken" at bounding box center [110, 99] width 149 height 6
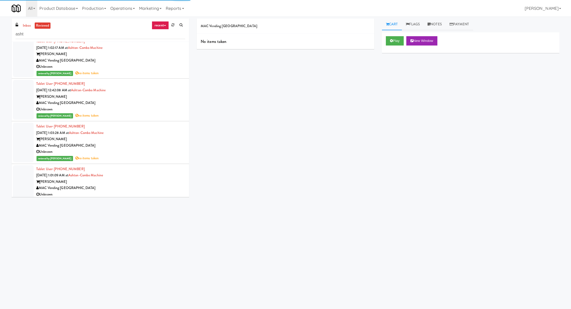
scroll to position [360, 0]
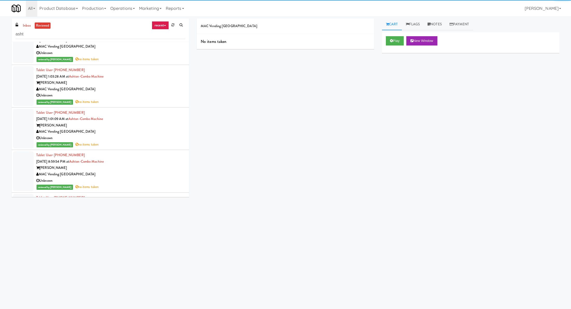
click at [135, 98] on div "Unknown" at bounding box center [110, 95] width 149 height 6
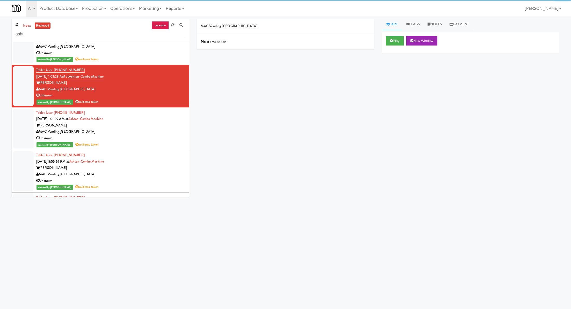
click at [138, 127] on div "[PERSON_NAME]" at bounding box center [110, 125] width 149 height 6
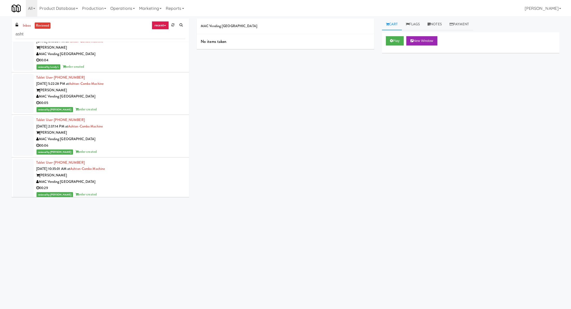
scroll to position [798, 0]
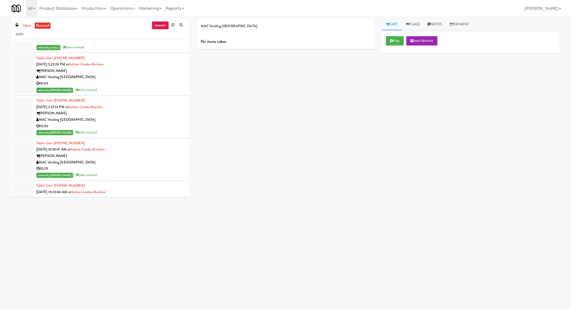
click at [144, 73] on div "[PERSON_NAME]" at bounding box center [110, 71] width 149 height 6
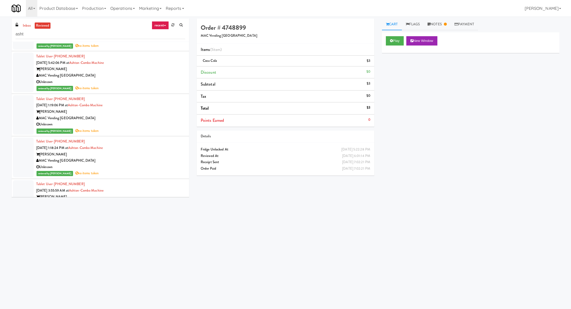
scroll to position [497, 0]
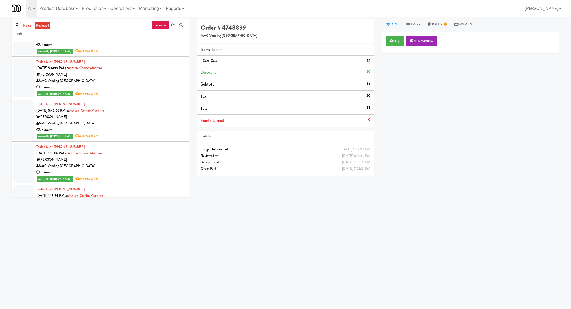
click at [71, 35] on input "asht" at bounding box center [101, 35] width 170 height 10
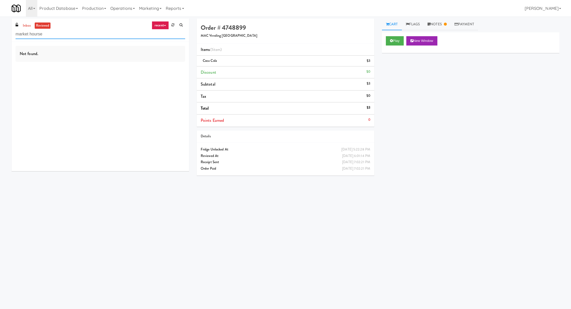
scroll to position [0, 0]
type input "market house"
click at [26, 24] on link "inbox" at bounding box center [26, 26] width 11 height 6
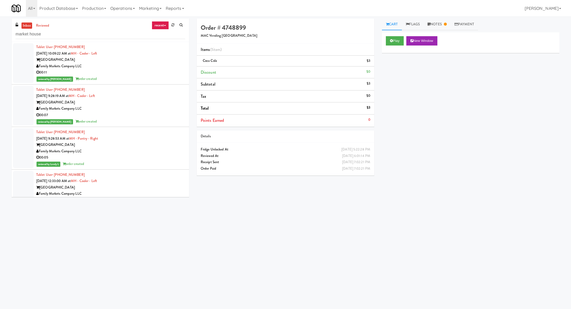
click at [27, 25] on link "inbox" at bounding box center [26, 26] width 11 height 6
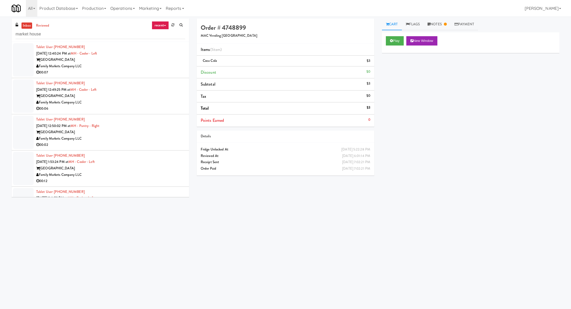
click at [115, 68] on div "Family Markets Company LLC" at bounding box center [110, 66] width 149 height 6
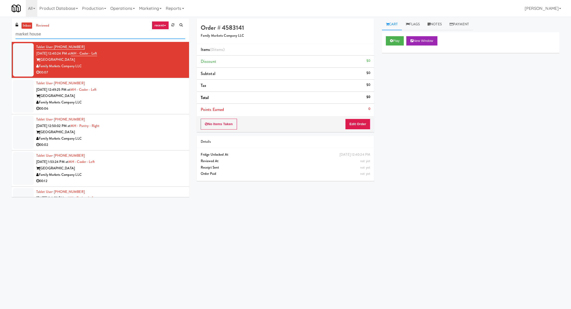
click at [75, 32] on input "market house" at bounding box center [101, 35] width 170 height 10
click at [391, 37] on button "Play" at bounding box center [395, 40] width 18 height 9
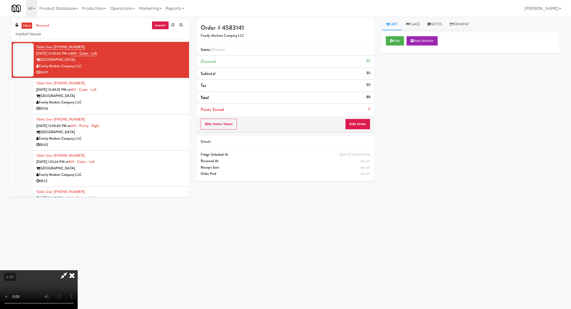
click at [365, 117] on div "No Items Taken Edit Order" at bounding box center [285, 124] width 177 height 16
click at [365, 120] on button "Edit Order" at bounding box center [357, 124] width 25 height 11
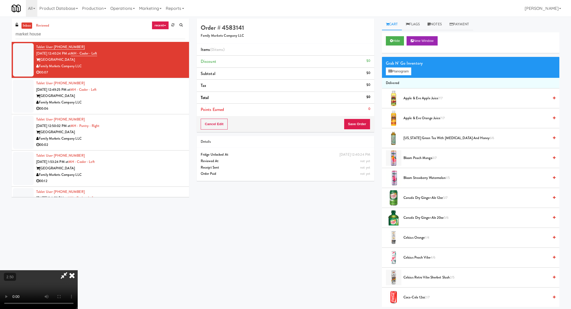
click at [78, 271] on video at bounding box center [39, 290] width 78 height 39
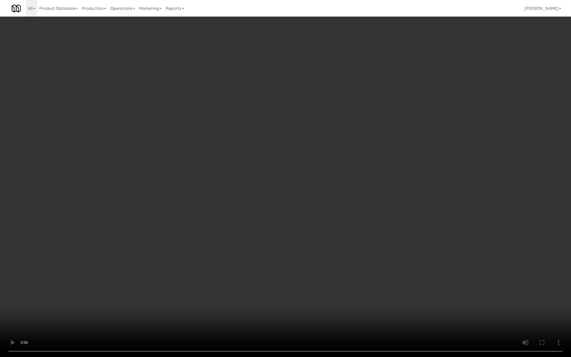
click at [102, 262] on video at bounding box center [285, 178] width 571 height 357
click at [123, 245] on video at bounding box center [285, 178] width 571 height 357
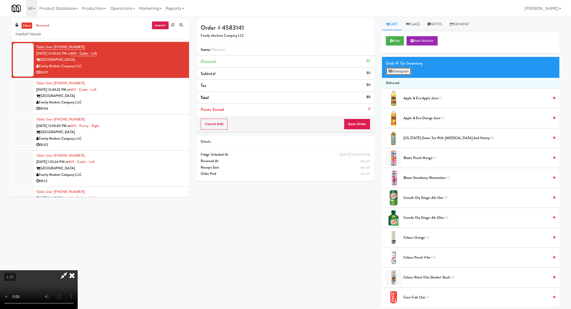
click at [403, 72] on button "Planogram" at bounding box center [398, 72] width 25 height 8
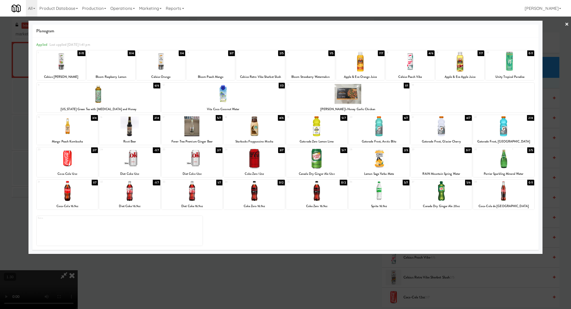
click at [70, 188] on div at bounding box center [67, 191] width 61 height 20
click at [353, 275] on div at bounding box center [285, 154] width 571 height 309
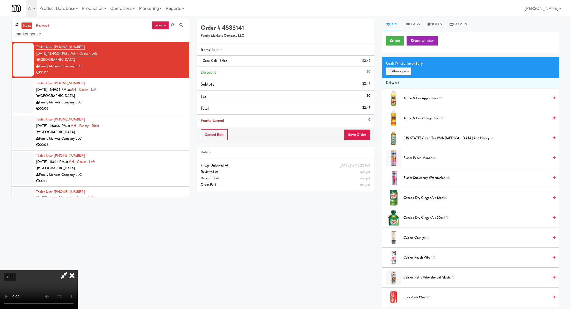
click at [361, 133] on button "Save Order" at bounding box center [357, 134] width 26 height 11
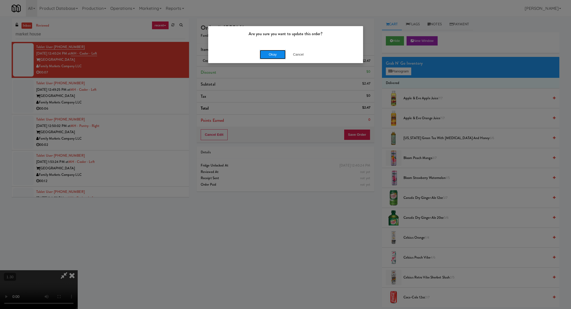
click at [278, 54] on button "Okay" at bounding box center [273, 54] width 26 height 9
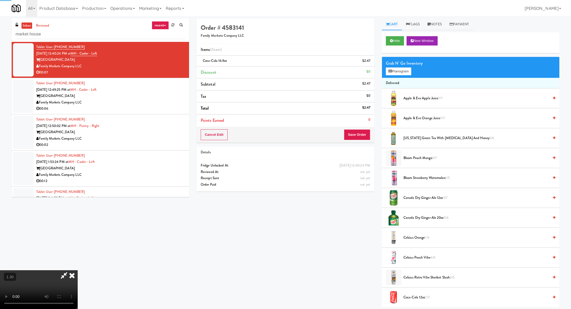
click at [162, 83] on div "Tablet User · (336) 414-2888 [DATE] 12:49:25 PM at MH - Cooler - Left Market Ho…" at bounding box center [110, 96] width 149 height 32
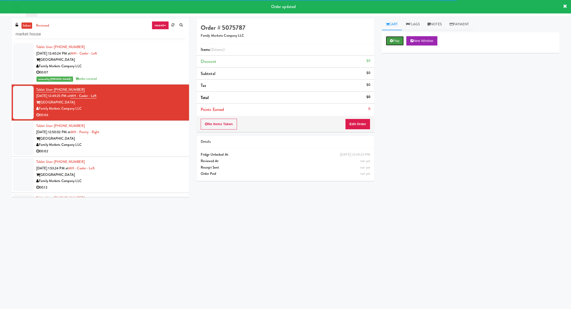
click at [398, 39] on button "Play" at bounding box center [395, 40] width 18 height 9
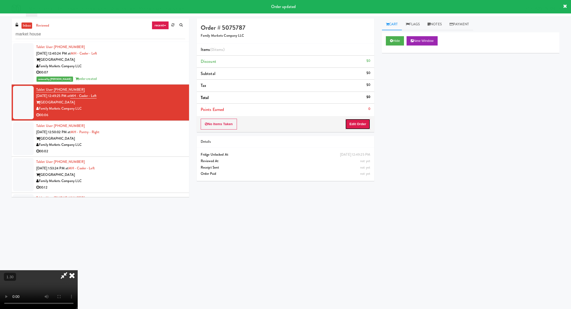
click at [360, 124] on button "Edit Order" at bounding box center [357, 124] width 25 height 11
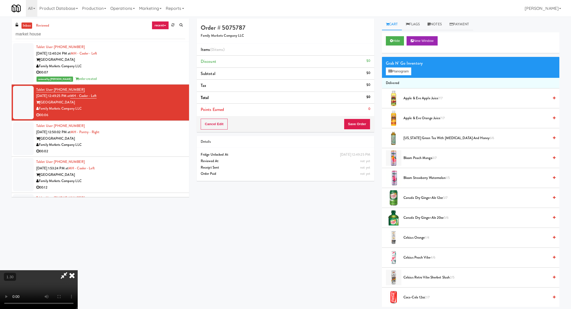
click at [78, 271] on video at bounding box center [39, 290] width 78 height 39
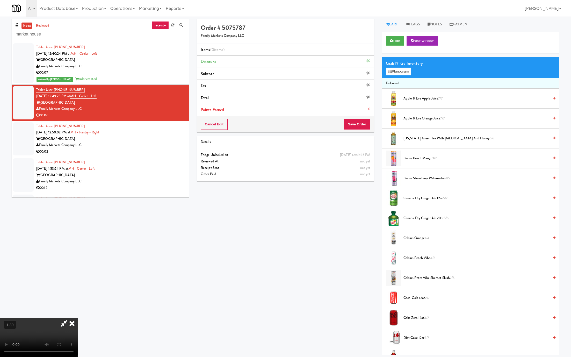
click at [78, 309] on video at bounding box center [39, 337] width 78 height 39
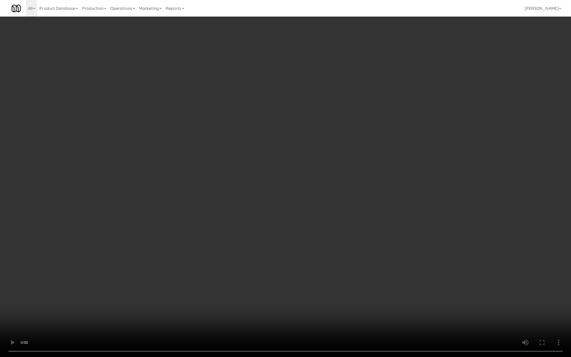
click at [177, 251] on video at bounding box center [285, 178] width 571 height 357
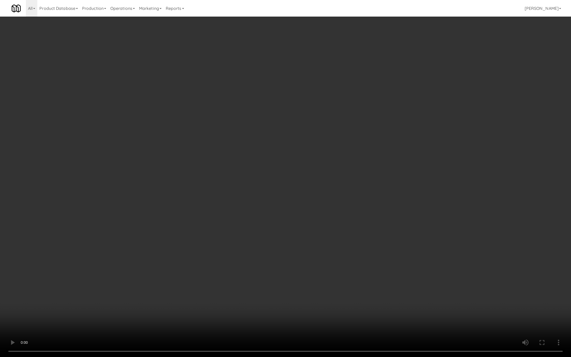
click at [243, 210] on video at bounding box center [285, 178] width 571 height 357
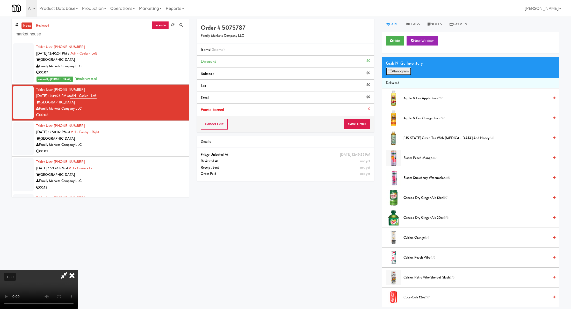
click at [405, 74] on button "Planogram" at bounding box center [398, 72] width 25 height 8
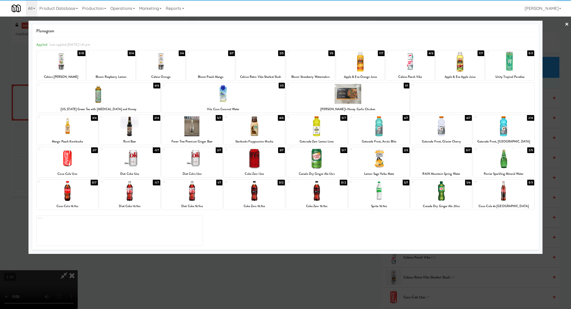
click at [268, 159] on div at bounding box center [254, 159] width 61 height 20
click at [360, 286] on div at bounding box center [285, 154] width 571 height 309
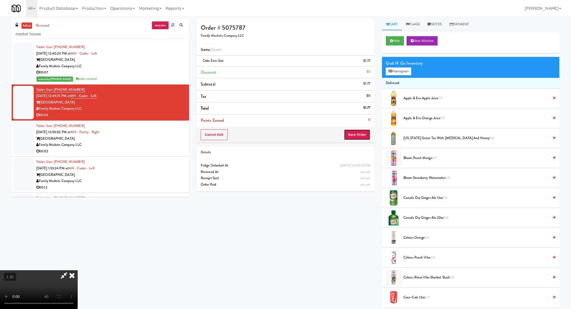
click at [361, 136] on button "Save Order" at bounding box center [357, 134] width 26 height 11
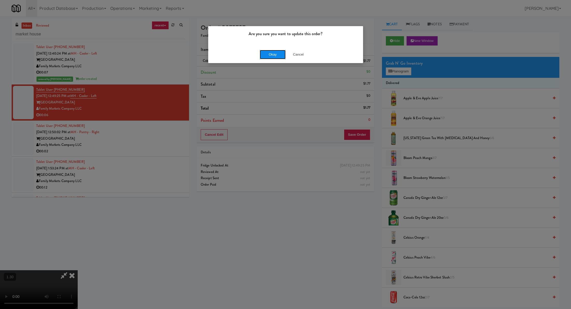
click at [262, 56] on button "Okay" at bounding box center [273, 54] width 26 height 9
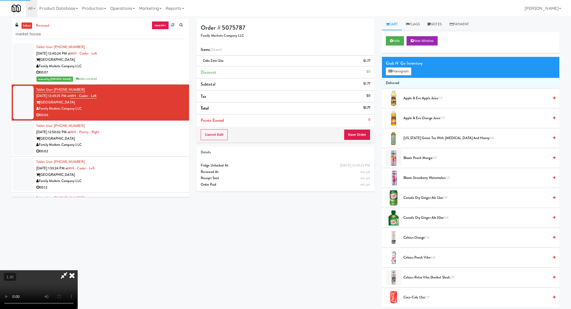
click at [78, 271] on icon at bounding box center [71, 276] width 11 height 10
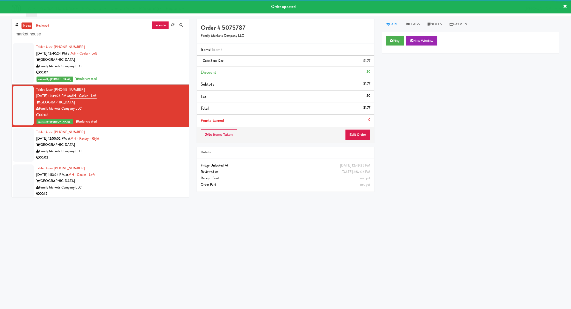
click at [174, 147] on div "[GEOGRAPHIC_DATA]" at bounding box center [110, 145] width 149 height 6
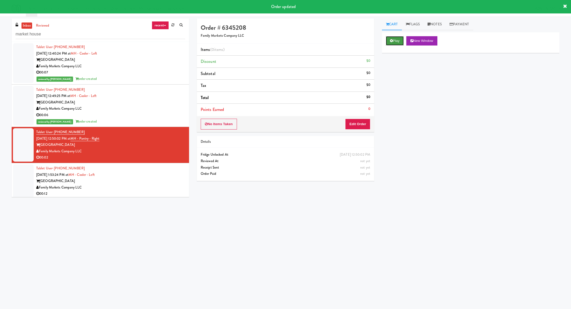
click at [398, 39] on button "Play" at bounding box center [395, 40] width 18 height 9
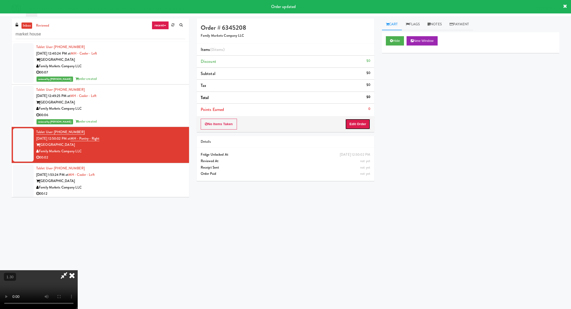
click at [365, 123] on button "Edit Order" at bounding box center [357, 124] width 25 height 11
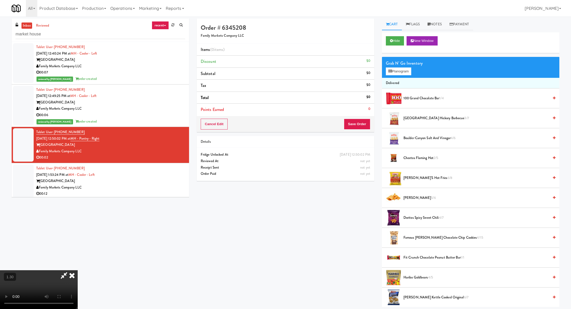
scroll to position [16, 0]
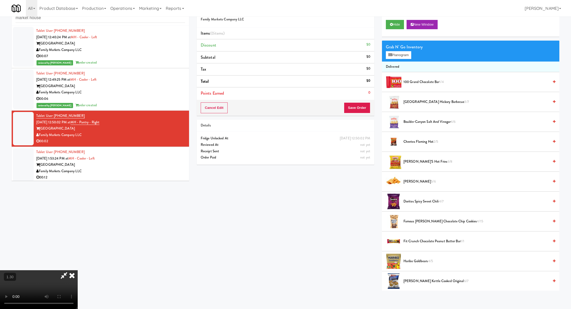
click at [78, 271] on video at bounding box center [39, 290] width 78 height 39
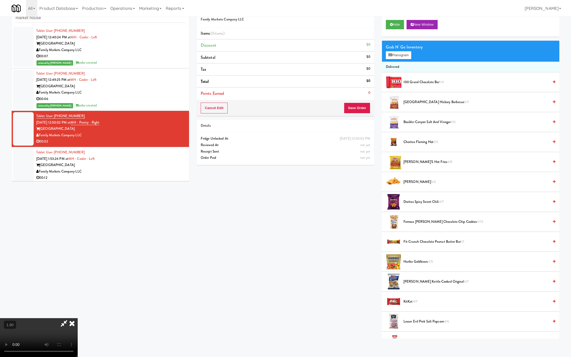
click at [78, 309] on video at bounding box center [39, 337] width 78 height 39
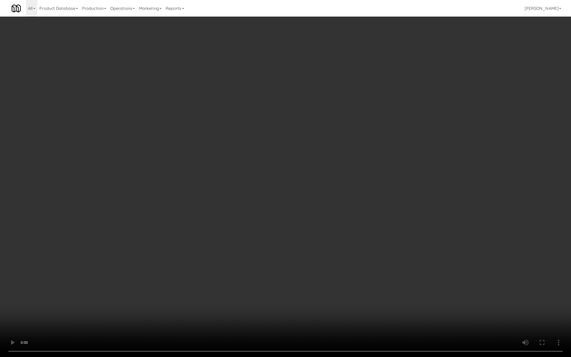
click at [267, 272] on video at bounding box center [285, 178] width 571 height 357
click at [283, 210] on video at bounding box center [285, 178] width 571 height 357
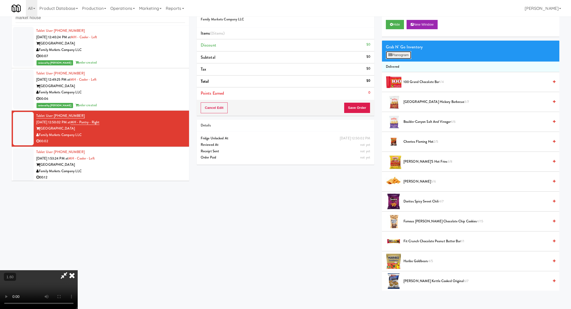
click at [398, 56] on button "Planogram" at bounding box center [398, 55] width 25 height 8
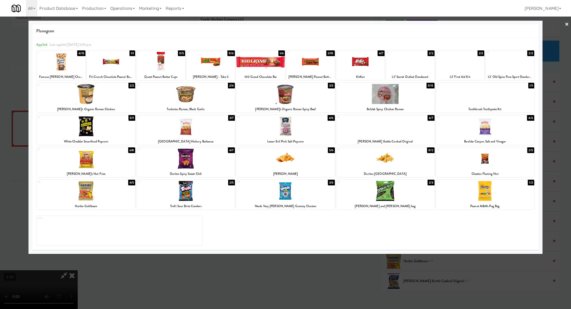
click at [189, 126] on div at bounding box center [185, 127] width 98 height 20
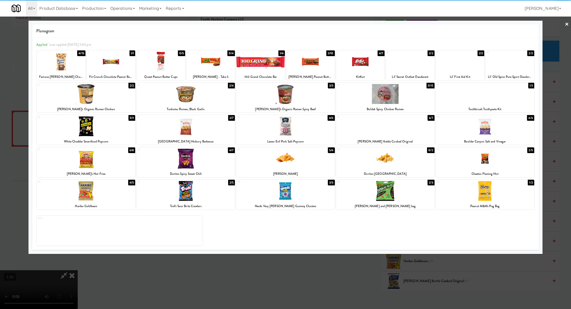
click at [372, 276] on div at bounding box center [285, 154] width 571 height 309
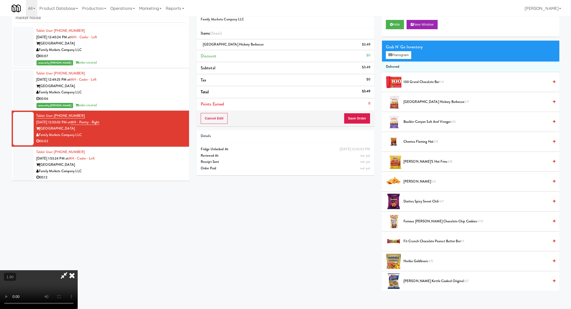
click at [78, 271] on video at bounding box center [39, 290] width 78 height 39
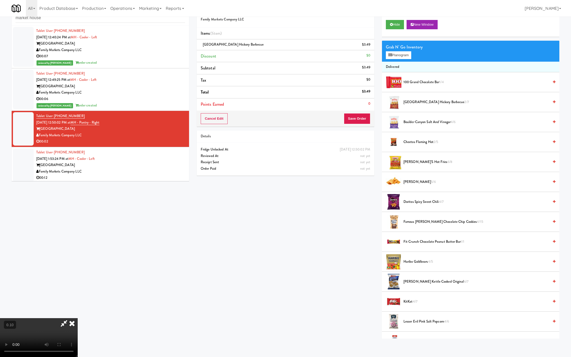
click at [78, 309] on video at bounding box center [39, 337] width 78 height 39
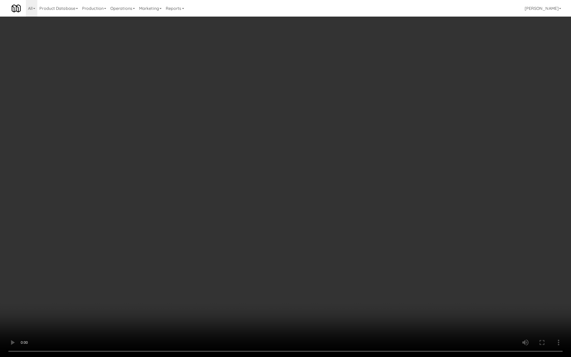
click at [142, 292] on video at bounding box center [285, 178] width 571 height 357
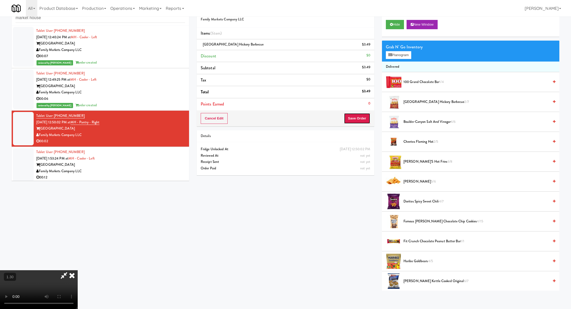
click at [358, 120] on button "Save Order" at bounding box center [357, 118] width 26 height 11
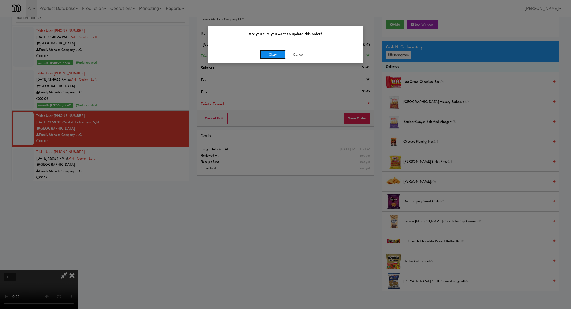
click at [269, 56] on button "Okay" at bounding box center [273, 54] width 26 height 9
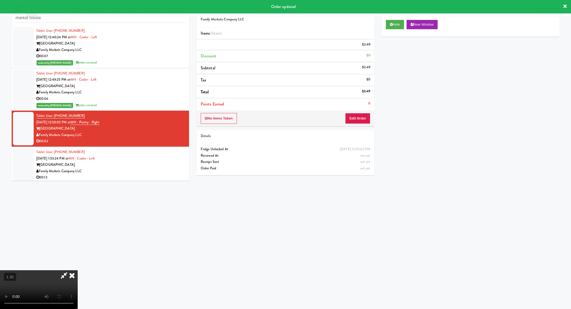
click at [340, 123] on div "Order # 6345208 Family Markets Company LLC Items (1 item ) $3.49 Discount $0 Su…" at bounding box center [378, 106] width 362 height 208
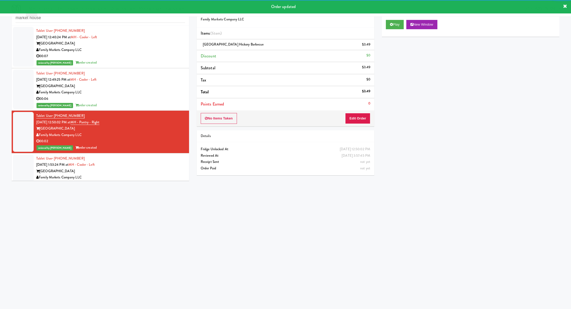
click at [167, 163] on div "Tablet User · (901) 568-0019 [DATE] 1:53:24 PM at MH - Cooler - Left Market Hou…" at bounding box center [110, 172] width 149 height 32
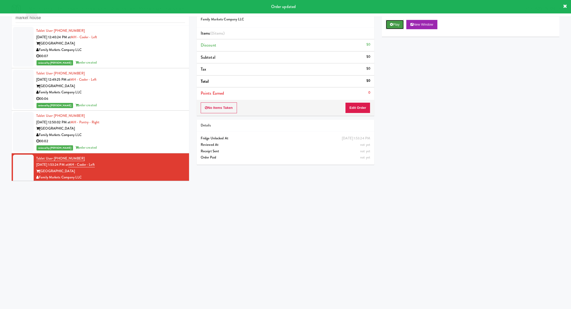
click at [392, 28] on button "Play" at bounding box center [395, 24] width 18 height 9
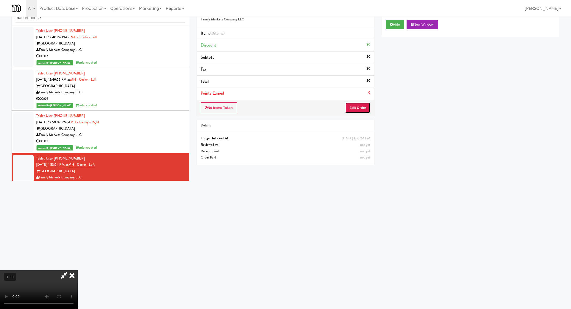
click at [347, 106] on button "Edit Order" at bounding box center [357, 108] width 25 height 11
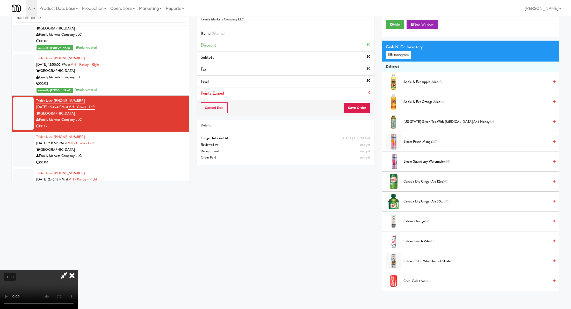
scroll to position [60, 0]
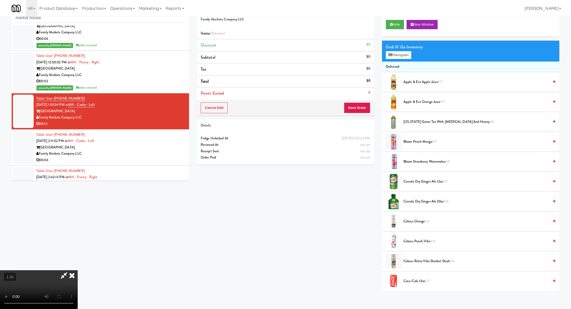
click at [78, 271] on video at bounding box center [39, 290] width 78 height 39
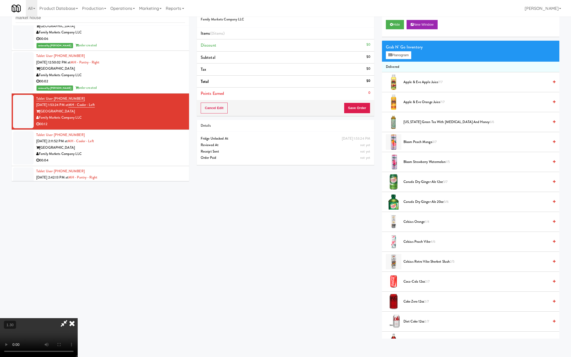
click at [78, 309] on video at bounding box center [39, 337] width 78 height 39
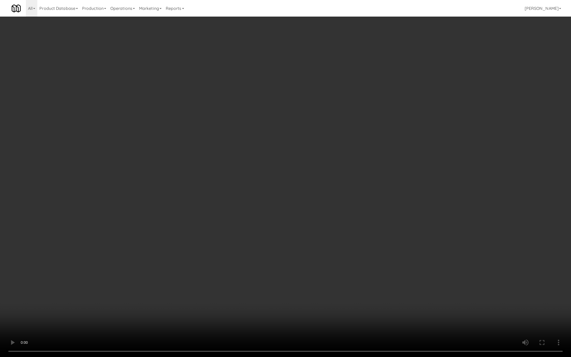
click at [100, 228] on video at bounding box center [285, 178] width 571 height 357
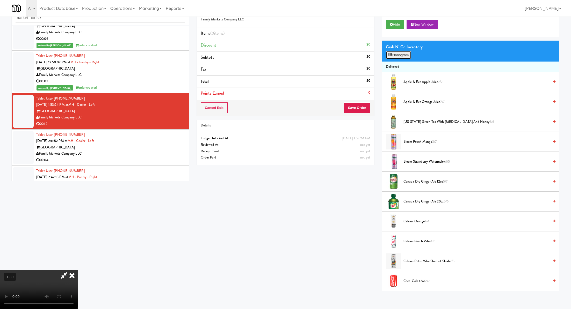
click at [400, 55] on button "Planogram" at bounding box center [398, 55] width 25 height 8
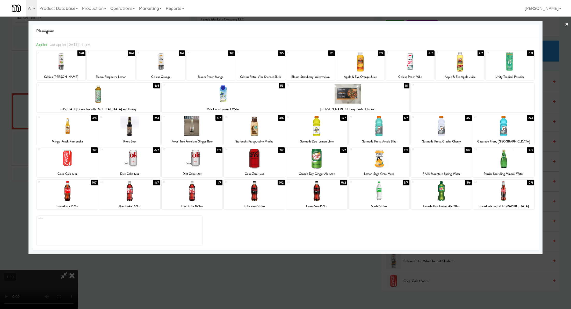
click at [443, 197] on div at bounding box center [441, 191] width 61 height 20
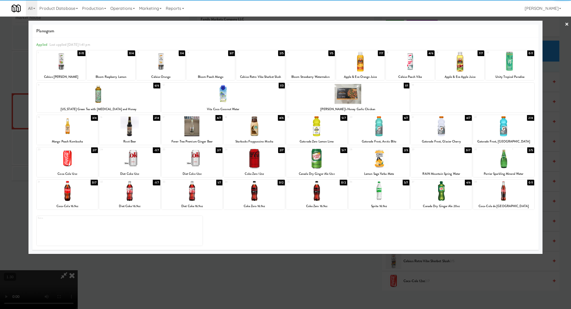
click at [385, 268] on div at bounding box center [285, 154] width 571 height 309
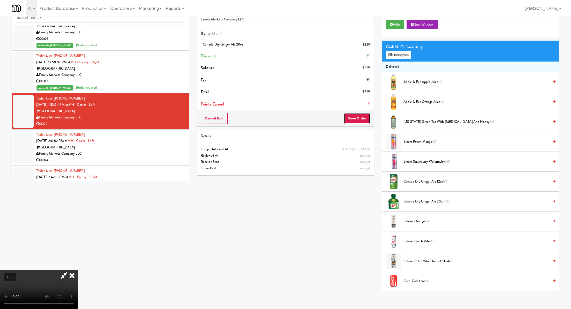
click at [361, 122] on button "Save Order" at bounding box center [357, 118] width 26 height 11
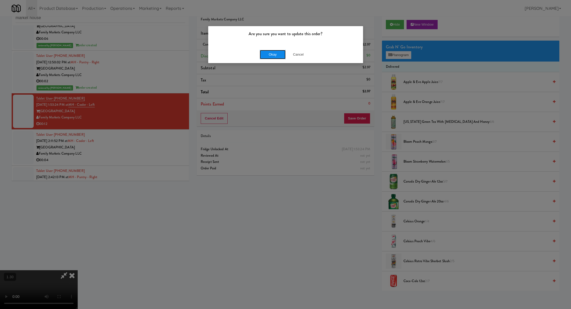
click at [267, 56] on button "Okay" at bounding box center [273, 54] width 26 height 9
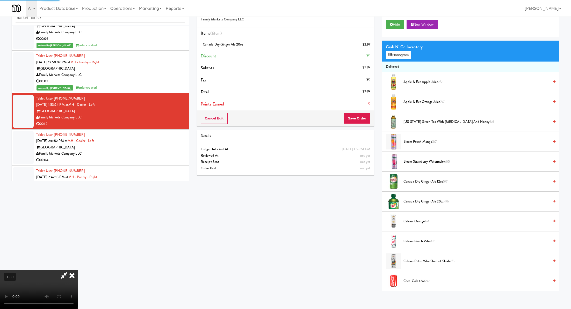
click at [78, 271] on icon at bounding box center [71, 276] width 11 height 10
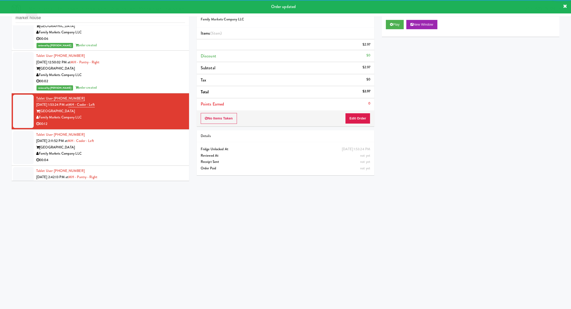
click at [174, 144] on div "[GEOGRAPHIC_DATA]" at bounding box center [110, 147] width 149 height 6
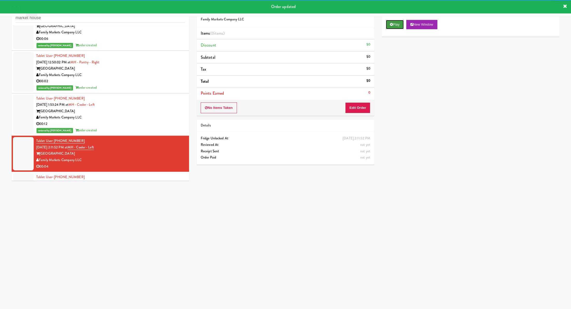
click at [389, 25] on button "Play" at bounding box center [395, 24] width 18 height 9
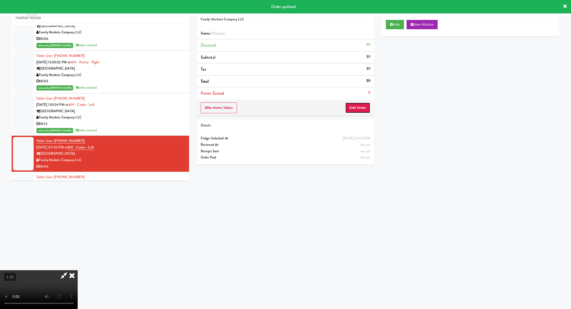
click at [359, 104] on button "Edit Order" at bounding box center [357, 108] width 25 height 11
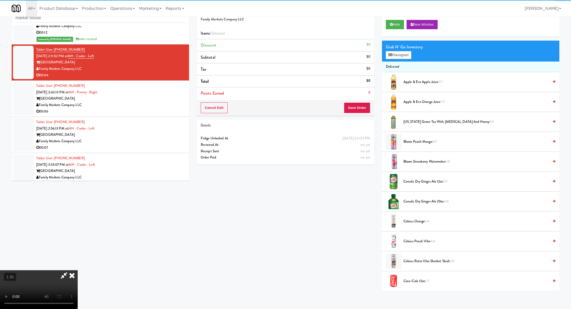
scroll to position [196, 0]
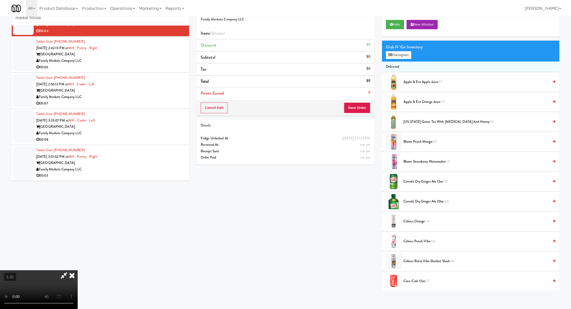
click at [78, 271] on video at bounding box center [39, 290] width 78 height 39
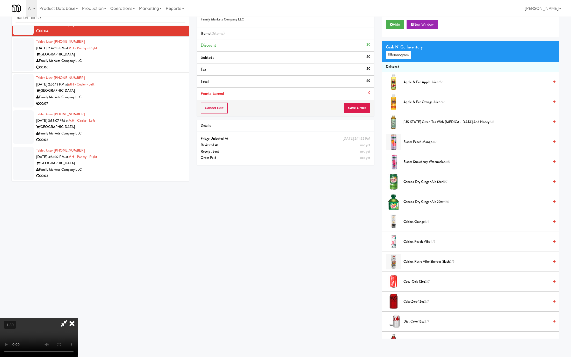
click at [78, 309] on video at bounding box center [39, 337] width 78 height 39
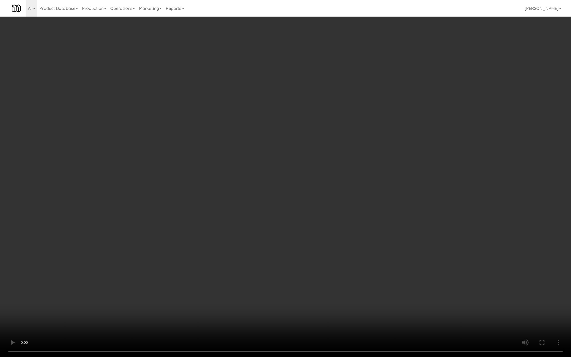
click at [117, 228] on video at bounding box center [285, 178] width 571 height 357
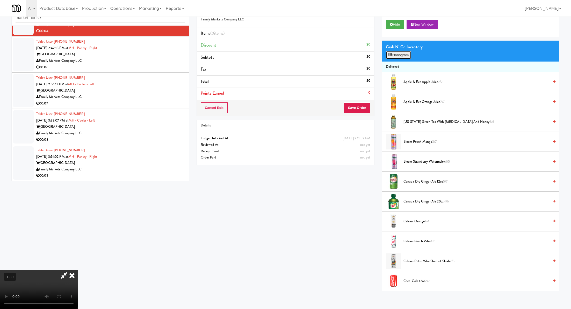
click at [403, 55] on button "Planogram" at bounding box center [398, 55] width 25 height 8
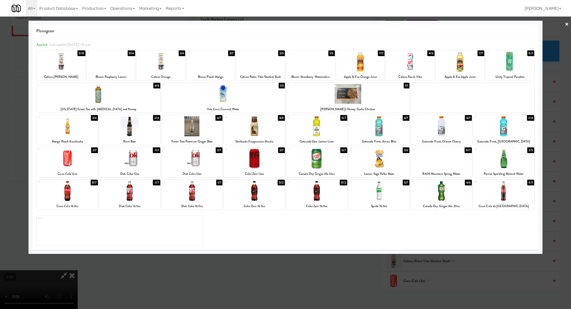
click at [308, 59] on div at bounding box center [310, 62] width 49 height 20
click at [338, 14] on div "All 325 Vending [URL][DOMAIN_NAME] 901 Smrt Mrkt [URL][DOMAIN_NAME] 9518002 [GE…" at bounding box center [286, 8] width 548 height 17
click at [338, 17] on div at bounding box center [285, 154] width 571 height 309
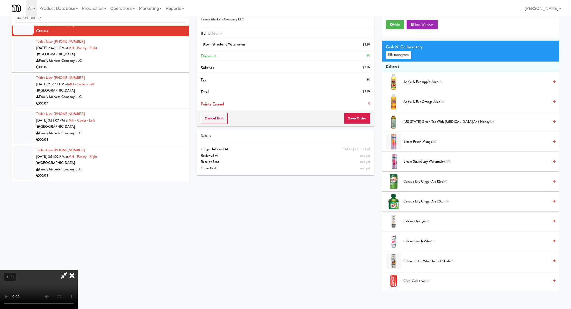
click at [78, 271] on video at bounding box center [39, 290] width 78 height 39
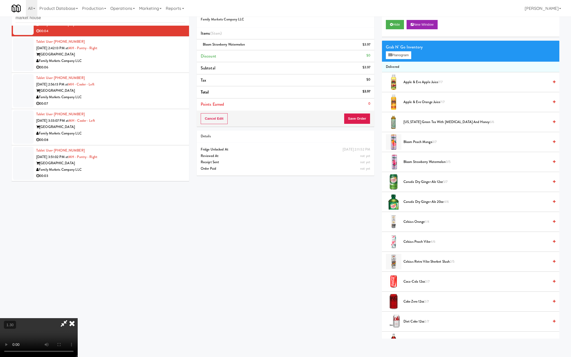
click at [78, 309] on video at bounding box center [39, 337] width 78 height 39
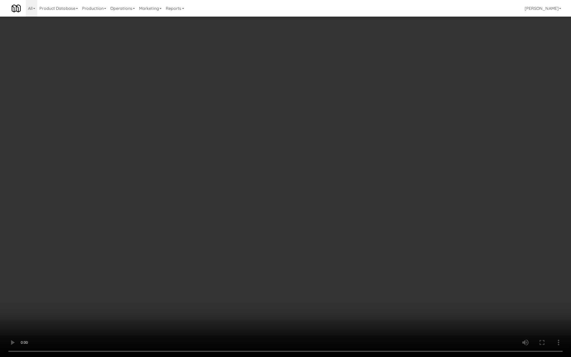
click at [171, 267] on video at bounding box center [285, 178] width 571 height 357
click at [204, 126] on video at bounding box center [285, 178] width 571 height 357
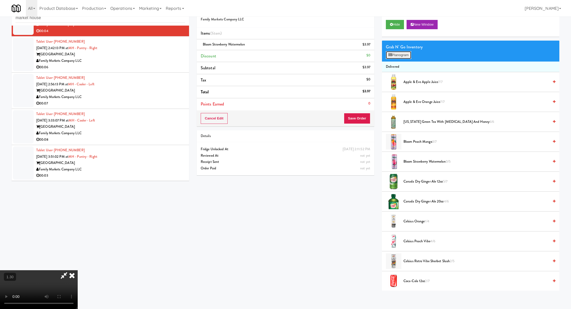
click at [407, 53] on button "Planogram" at bounding box center [398, 55] width 25 height 8
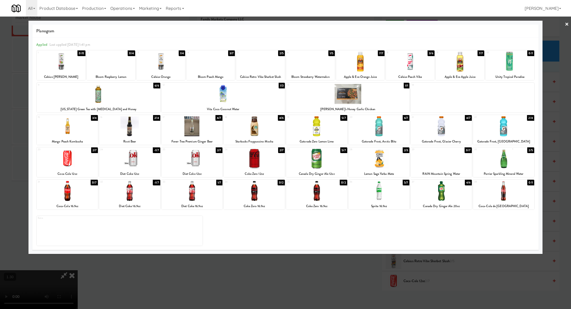
click at [276, 269] on div at bounding box center [285, 154] width 571 height 309
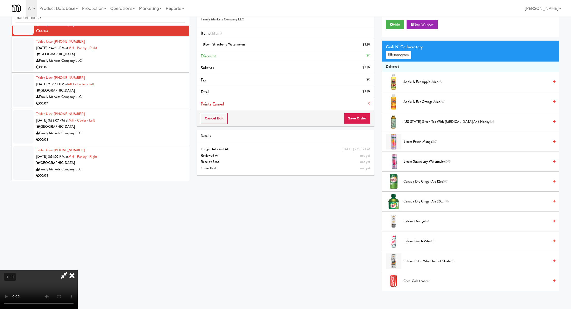
click at [78, 271] on video at bounding box center [39, 290] width 78 height 39
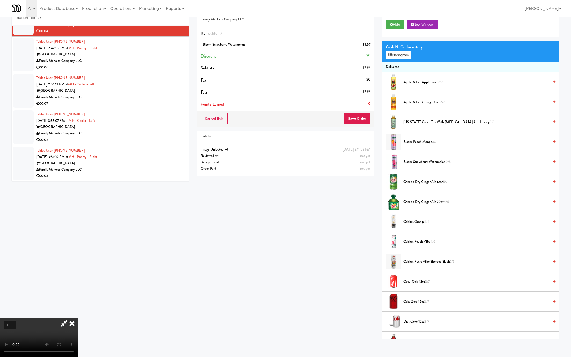
click at [78, 309] on video at bounding box center [39, 337] width 78 height 39
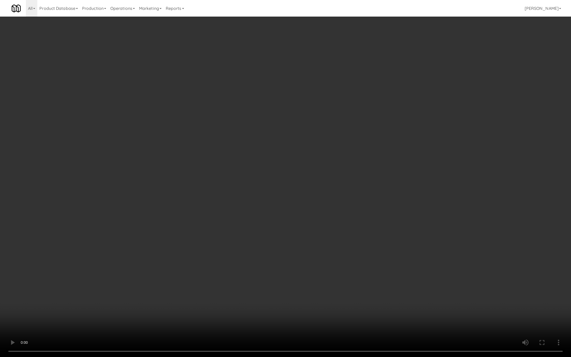
click at [225, 302] on video at bounding box center [285, 178] width 571 height 357
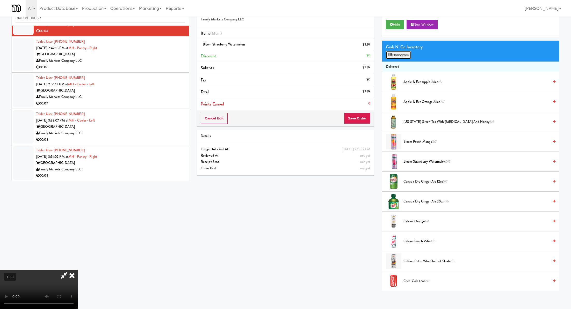
click at [402, 56] on button "Planogram" at bounding box center [398, 55] width 25 height 8
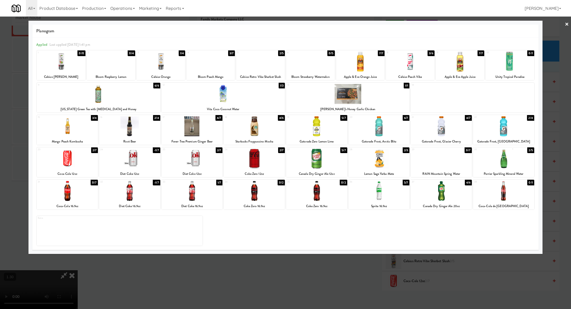
click at [383, 15] on div "All 325 Vending [URL][DOMAIN_NAME] 901 Smrt Mrkt [URL][DOMAIN_NAME] 9518002 [GE…" at bounding box center [286, 8] width 548 height 17
click at [383, 17] on div at bounding box center [285, 154] width 571 height 309
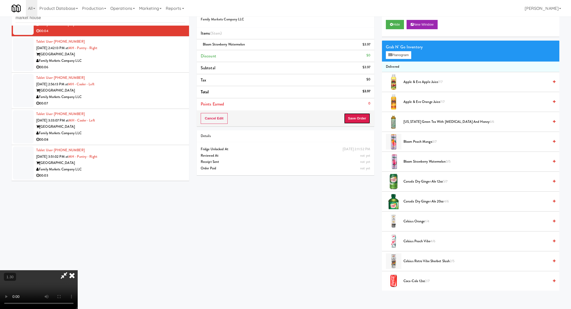
click at [363, 120] on button "Save Order" at bounding box center [357, 118] width 26 height 11
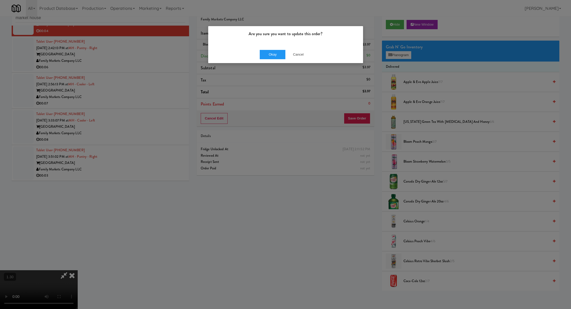
click at [259, 53] on div "Okay Cancel" at bounding box center [285, 54] width 155 height 17
click at [265, 54] on button "Okay" at bounding box center [273, 54] width 26 height 9
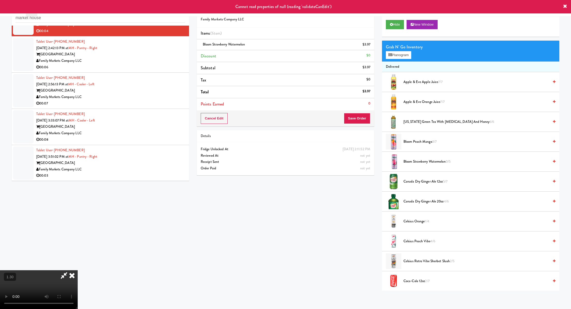
click at [159, 61] on div "Family Markets Company LLC" at bounding box center [110, 61] width 149 height 6
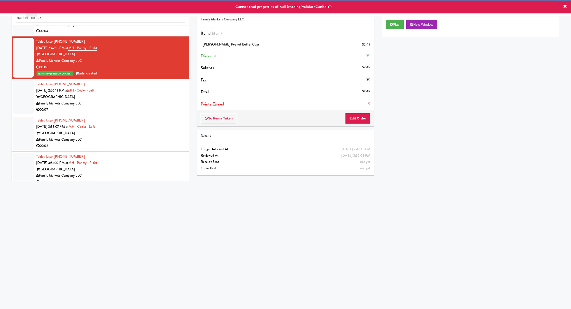
click at [161, 31] on div "00:04" at bounding box center [110, 31] width 149 height 6
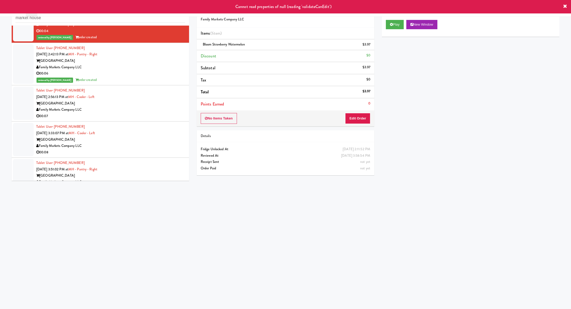
click at [157, 135] on div "Tablet User · (570) 573-6584 [DATE] 3:33:07 PM at MH - Cooler - Left Market Hou…" at bounding box center [110, 140] width 149 height 32
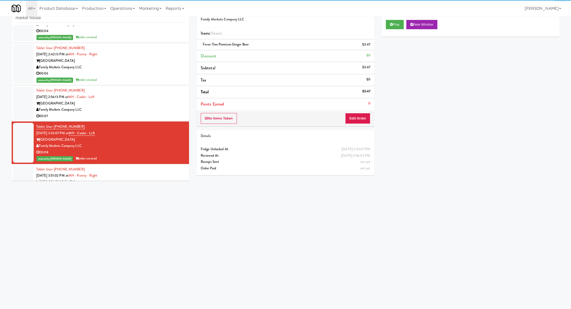
click at [161, 173] on div "Tablet User · (678) 920-0640 [DATE] 3:51:02 PM at MH - Pantry - Right Market Ho…" at bounding box center [110, 182] width 149 height 32
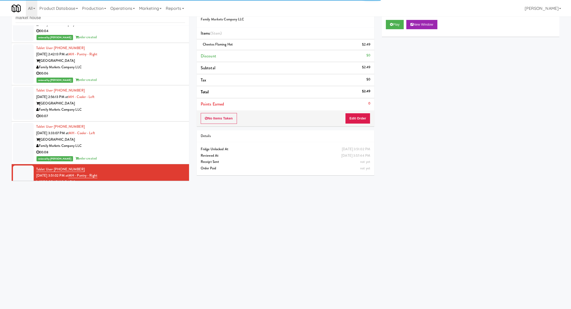
click at [157, 110] on div "Family Markets Company LLC" at bounding box center [110, 110] width 149 height 6
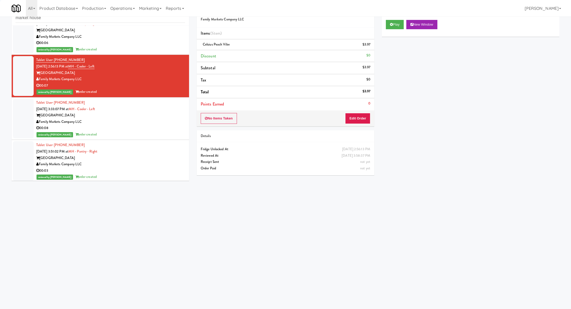
scroll to position [228, 0]
